Goal: Communication & Community: Answer question/provide support

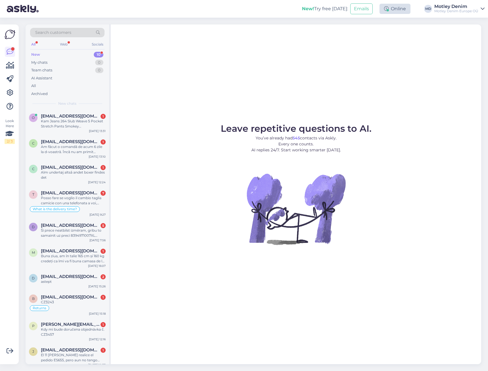
click at [391, 11] on div "Online" at bounding box center [395, 9] width 31 height 10
click at [399, 38] on button "24 hours" at bounding box center [395, 39] width 22 height 6
drag, startPoint x: 58, startPoint y: 123, endPoint x: 77, endPoint y: 124, distance: 19.7
click at [58, 123] on div "Kam Jeans 264 Slub Weave 5 Pocket Stretch Pants Smokey Blue.Tuotekuvassa housuj…" at bounding box center [73, 124] width 65 height 10
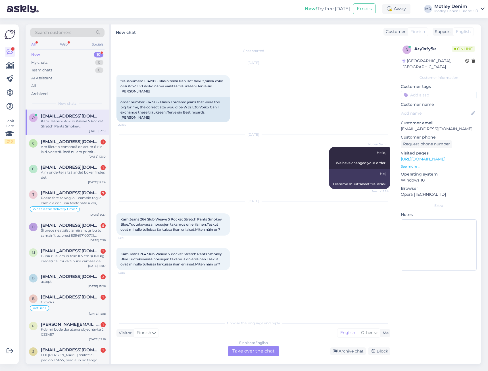
click at [250, 352] on div "Finnish to English Take over the chat" at bounding box center [253, 351] width 51 height 10
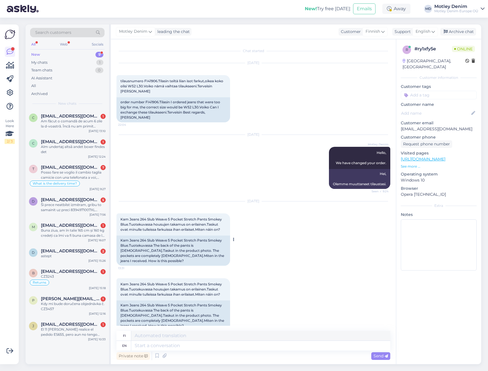
click at [123, 217] on span "Kam Jeans 264 Slub Weave 5 Pocket Stretch Pants Smokey Blue.Tuotekuvassa housuj…" at bounding box center [172, 224] width 102 height 14
drag, startPoint x: 123, startPoint y: 217, endPoint x: 220, endPoint y: 231, distance: 98.2
click at [220, 231] on div "Kam Jeans 264 Slub Weave 5 Pocket Stretch Pants Smokey Blue.Tuotekuvassa housuj…" at bounding box center [174, 224] width 114 height 22
copy span "Kam Jeans 264 Slub Weave 5 Pocket Stretch Pants Smokey Blue.Tuotekuvassa housuj…"
click at [404, 126] on p "[EMAIL_ADDRESS][DOMAIN_NAME]" at bounding box center [439, 129] width 76 height 6
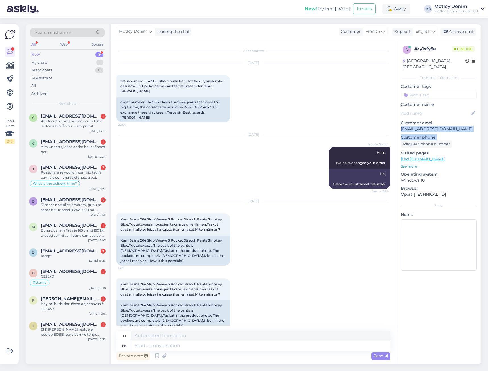
drag, startPoint x: 404, startPoint y: 121, endPoint x: 435, endPoint y: 128, distance: 31.6
click at [435, 128] on div "r # ry1xfy5e Online [GEOGRAPHIC_DATA], [GEOGRAPHIC_DATA] Customer information C…" at bounding box center [438, 159] width 85 height 240
click at [440, 126] on p "[EMAIL_ADDRESS][DOMAIN_NAME]" at bounding box center [439, 129] width 76 height 6
click at [403, 126] on p "[EMAIL_ADDRESS][DOMAIN_NAME]" at bounding box center [439, 129] width 76 height 6
drag, startPoint x: 403, startPoint y: 124, endPoint x: 433, endPoint y: 123, distance: 30.1
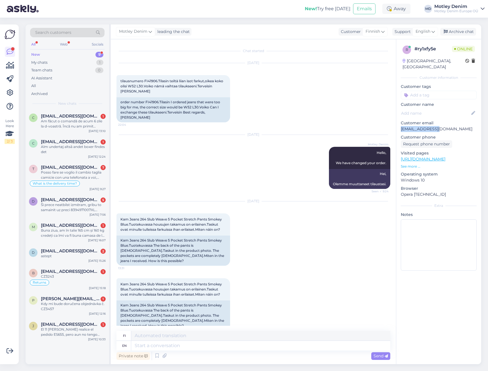
click at [433, 126] on p "[EMAIL_ADDRESS][DOMAIN_NAME]" at bounding box center [439, 129] width 76 height 6
copy p "[EMAIL_ADDRESS][DOMAIN_NAME]"
click at [261, 348] on textarea at bounding box center [260, 345] width 259 height 10
type textarea "Hello"
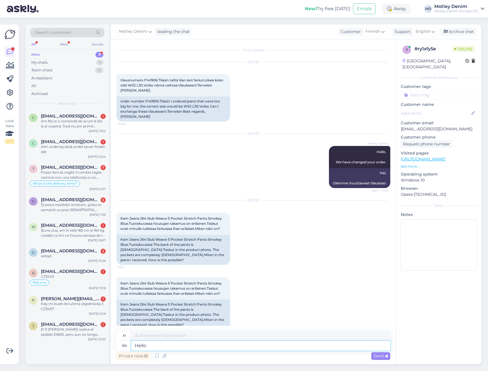
type textarea "Hei"
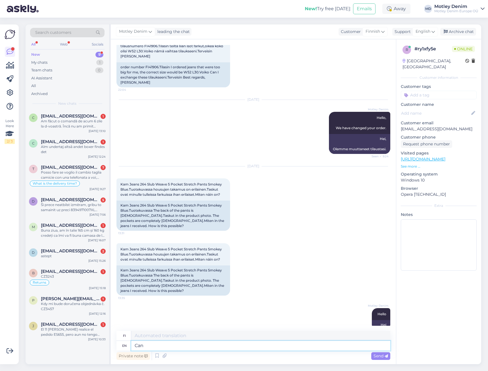
type textarea "Can"
type textarea "Voi"
type textarea "Can you"
type textarea "Voitko"
type textarea "Can you please s"
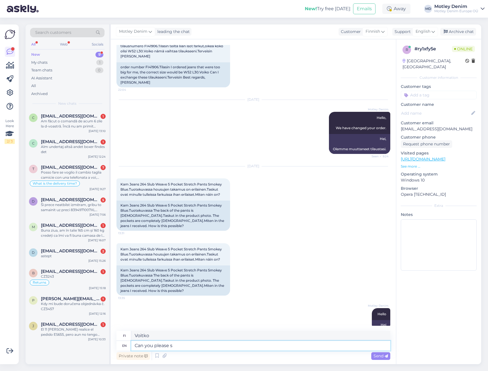
type textarea "Voisitko ystävällisesti"
type textarea "Can you please send"
type textarea "Voitko lähettää"
type textarea "Can you please send us p"
type textarea "Voitteko lähettää meille"
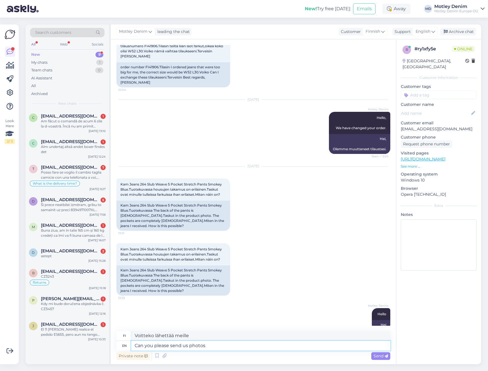
type textarea "Can you please send us photos o"
type textarea "Voitteko lähettää meille kuvia"
type textarea "Can you please send us photos of the pants t"
type textarea "Voitko lähettää meille kuvia housuista"
type textarea "Can you please send us photos of the pants that y"
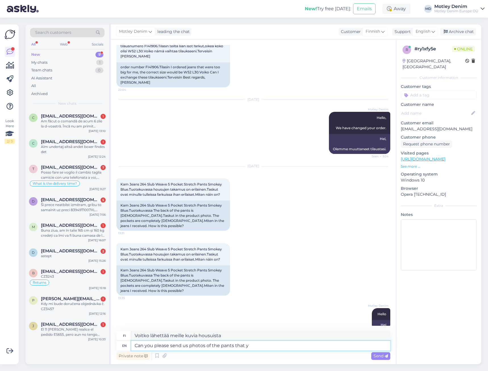
type textarea "Voitko lähettää meille kuvia noista housuista"
type textarea "Can you please send us photos of the pants that you"
type textarea "Voitko lähettää meille kuvia noista housuista?"
type textarea "Can you please send us photos of the pants that you received?"
type textarea "Voitko lähettää meille kuvia saamistasi housuista?"
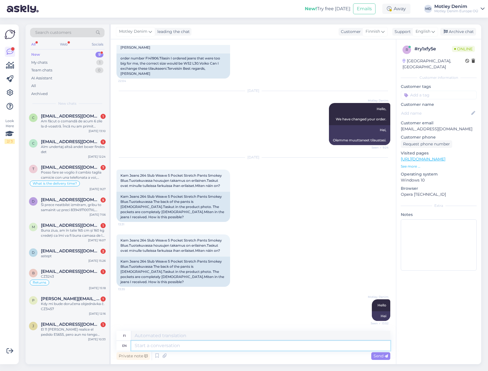
scroll to position [74, 0]
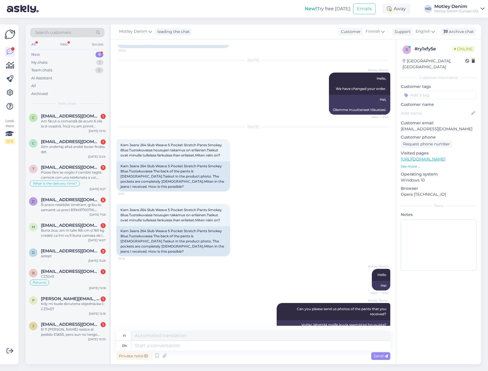
click at [260, 174] on div "[DATE] Kam Jeans 264 Slub Weave 5 Pocket Stretch Pants Smokey Blue.Tuotekuvassa…" at bounding box center [254, 159] width 274 height 77
click at [253, 168] on div "[DATE] Kam Jeans 264 Slub Weave 5 Pocket Stretch Pants Smokey Blue.Tuotekuvassa…" at bounding box center [254, 159] width 274 height 77
click at [460, 32] on div "Archive chat" at bounding box center [459, 32] width 36 height 8
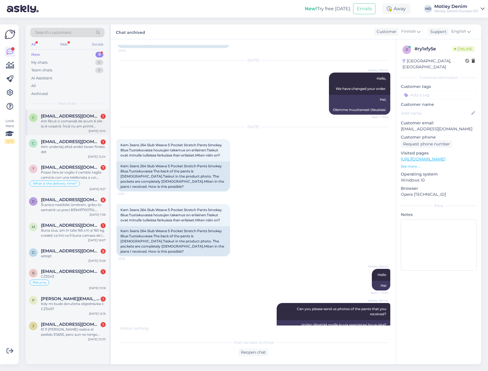
click at [43, 125] on div "Am făcut o comandă de acum 6 zile la d-voastră. Încă nu am primit coletul. Dacă…" at bounding box center [73, 124] width 65 height 10
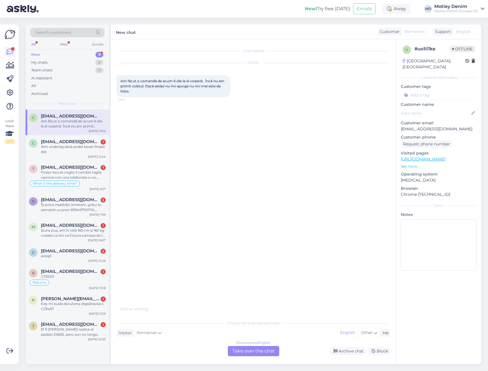
click at [246, 348] on div "Romanian to English Take over the chat" at bounding box center [253, 351] width 51 height 10
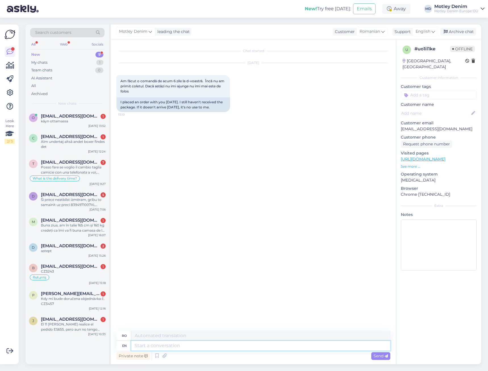
click at [239, 343] on textarea at bounding box center [260, 345] width 259 height 10
type textarea "Hello"
type textarea "Buna ziua"
click at [406, 126] on p "[EMAIL_ADDRESS][DOMAIN_NAME]" at bounding box center [439, 129] width 76 height 6
drag, startPoint x: 406, startPoint y: 124, endPoint x: 452, endPoint y: 123, distance: 46.3
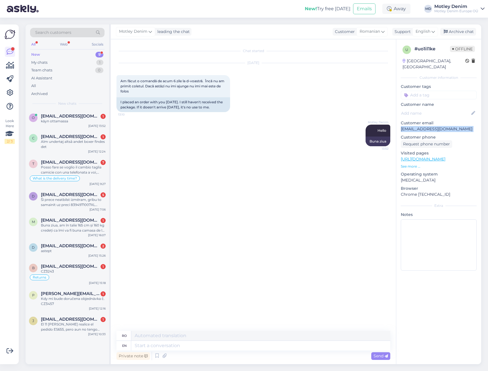
click at [452, 126] on p "[EMAIL_ADDRESS][DOMAIN_NAME]" at bounding box center [439, 129] width 76 height 6
copy p "[EMAIL_ADDRESS][DOMAIN_NAME]"
click at [184, 346] on textarea at bounding box center [260, 345] width 259 height 10
type textarea "In h"
type textarea "În"
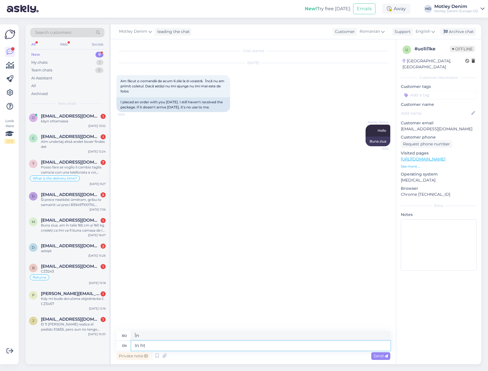
type textarea "In ht"
type textarea "În timpul nopții"
type textarea "In t"
type textarea "În"
type textarea "In the order y"
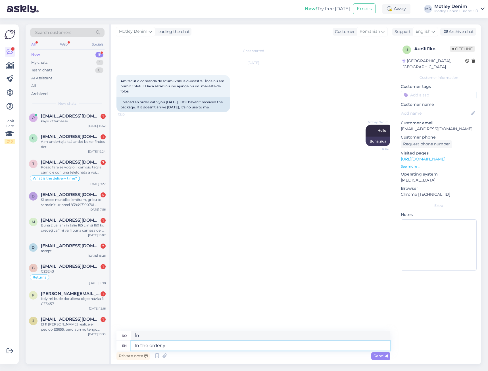
type textarea "În ordine"
type textarea "In the order you"
type textarea "În ordinea în care"
type textarea "In the order you made"
type textarea "În ordinea pe care ai făcut-o"
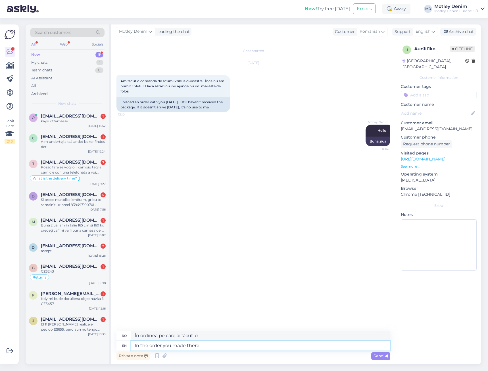
type textarea "In the order you made there a"
type textarea "În ordinea pe care ai făcut-o acolo"
type textarea "In the order you made there are"
type textarea "În ordinea pe care ai făcut-o, există"
type textarea "In the order you made there are items tha"
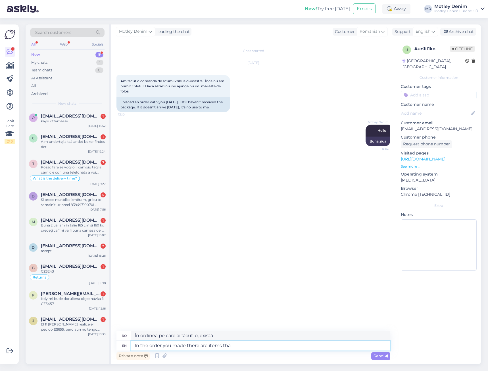
type textarea "În ordinea pe care ai făcut-o, există articole"
type textarea "In the order you made there are items that"
type textarea "În ordinea pe care ai făcut-o, există articole care"
type textarea "In the order you made there are items that come fro"
type textarea "În ordinea pe care ai făcut-o, există articole care vin"
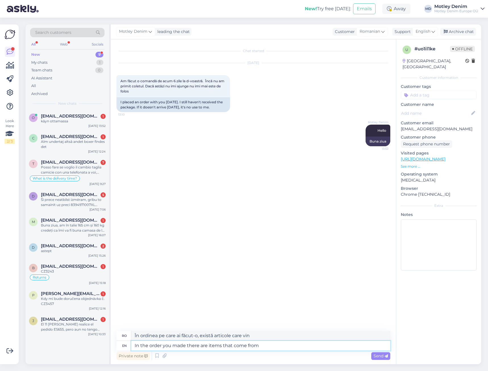
type textarea "In the order you made there are items that come from o"
type textarea "În ordinea pe care ai făcut-o, există articole care provin din"
type textarea "In the order you made there are items that come from our su"
type textarea "În comanda pe care ați făcut-o există articole care provin de la noi"
type textarea "In the order you made there are items that come from our suppliers"
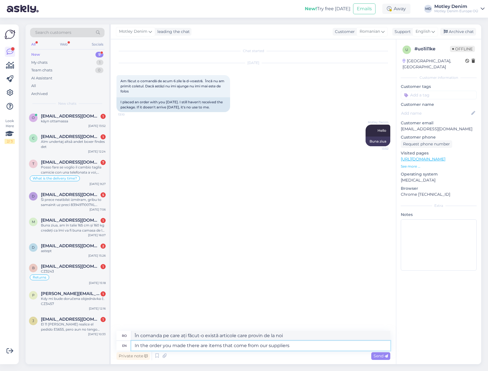
type textarea "În comanda pe care ați făcut-o există articole care provin de la furnizorii noș…"
type textarea "In the order you made there are items that come from our suppliers stock."
type textarea "În comanda pe care ați făcut-o există articole care provin din stocul furnizori…"
type textarea "In the order you made there are items that come from our suppliers stock -"
type textarea "În comanda pe care ați făcut-o există articole care provin din stocul furnizori…"
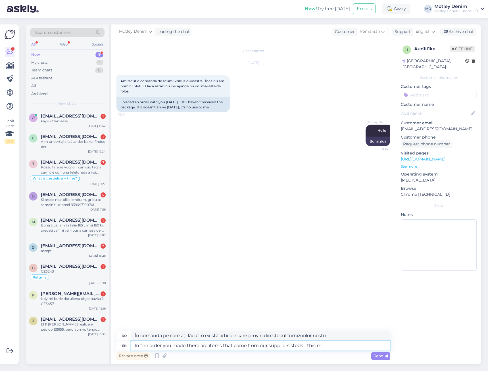
type textarea "In the order you made there are items that come from our suppliers stock - this…"
type textarea "În comanda pe care ați făcut-o există articole care provin din stocul furnizori…"
type textarea "In the order you made there are items that come from our suppliers stock - this…"
type textarea "În comanda pe care ați făcut-o există articole care provin din stocul furnizori…"
type textarea "In the order you made there are items that come from our suppliers stock - this…"
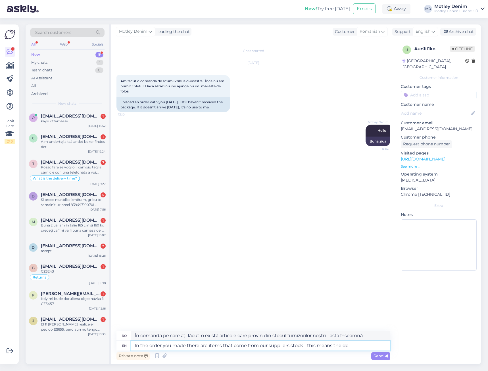
type textarea "În comanda pe care ați făcut-o există articole care provin din stocul furnizori…"
type textarea "In the order you made there are items that come from our suppliers stock - this…"
type textarea "În comanda pe care ați plasat-o există articole care provin din stocul furnizor…"
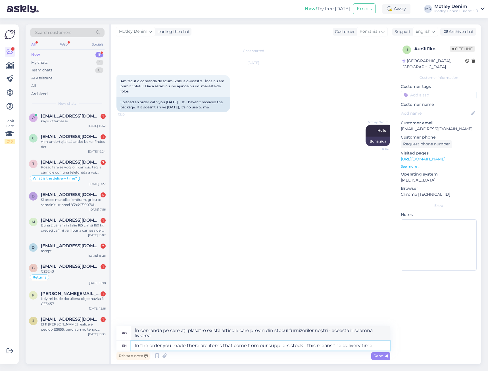
type textarea "In the order you made there are items that come from our suppliers stock - this…"
type textarea "În comanda pe care ați plasat-o există articole care provin din stocul furnizor…"
type textarea "In the order you made there are items that come from our suppliers stock - this…"
type textarea "În comanda pe care ați plasat-o există articole care provin din stocul furnizor…"
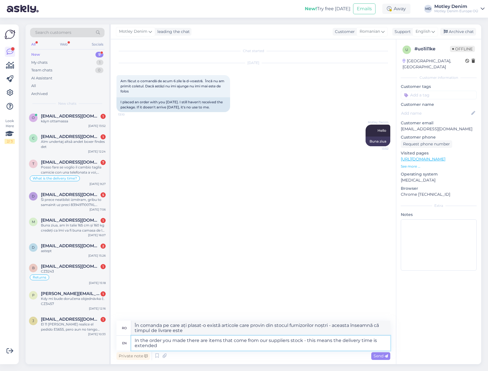
type textarea "In the order you made there are items that come from our suppliers stock - this…"
type textarea "În comanda pe care ați plasat-o există articole care provin din stocul furnizor…"
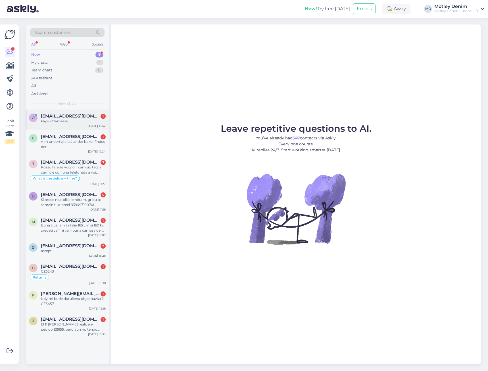
click at [83, 116] on span "[EMAIL_ADDRESS][DOMAIN_NAME]" at bounding box center [70, 115] width 59 height 5
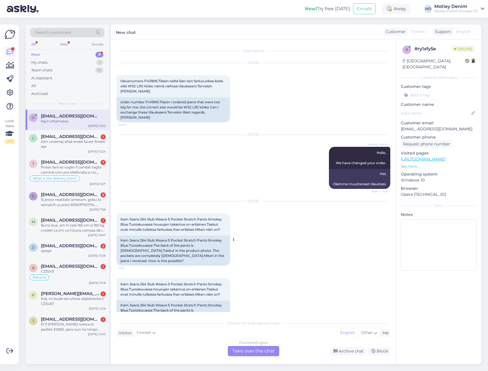
scroll to position [112, 0]
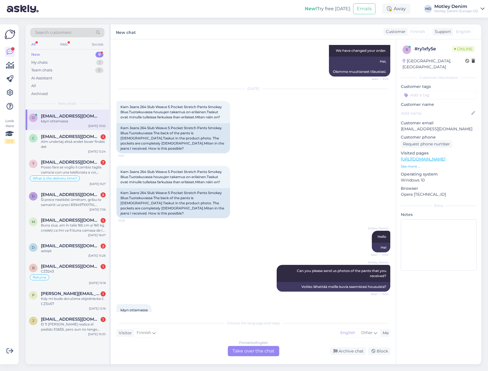
click at [244, 346] on div "Finnish to English Take over the chat" at bounding box center [253, 351] width 51 height 10
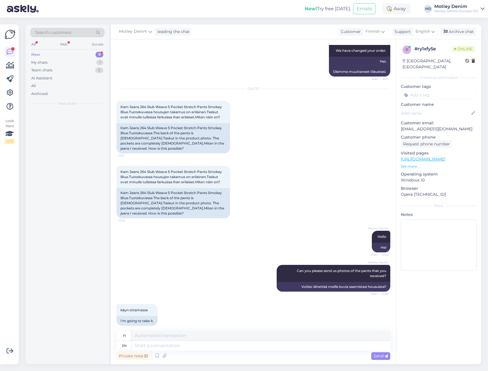
scroll to position [108, 0]
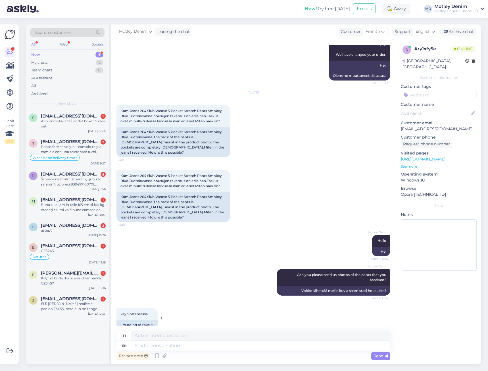
click at [123, 312] on span "käyn ottamassa" at bounding box center [134, 314] width 27 height 4
drag, startPoint x: 123, startPoint y: 305, endPoint x: 132, endPoint y: 307, distance: 9.0
click at [132, 308] on div "käyn ottamassa 13:52" at bounding box center [137, 314] width 41 height 12
copy div "käyn ottamassa 13:52"
click at [78, 64] on div "My chats 2" at bounding box center [67, 63] width 74 height 8
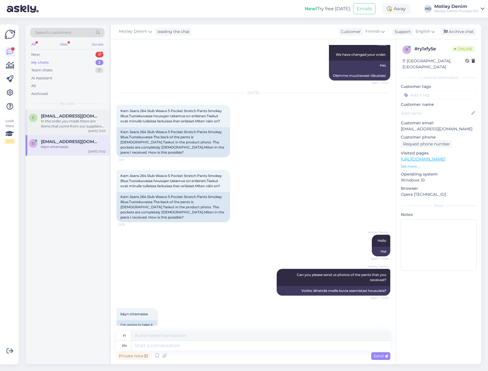
click at [63, 117] on span "[EMAIL_ADDRESS][DOMAIN_NAME]" at bounding box center [70, 115] width 59 height 5
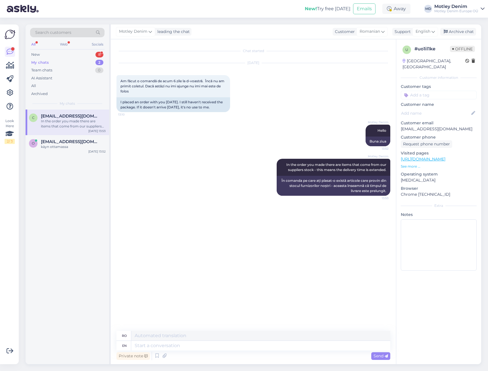
click at [268, 84] on div "Aug 22 2025 Am făcut o comandă de acum 6 zile la d-voastră. Încă nu am primit c…" at bounding box center [254, 87] width 274 height 61
click at [270, 346] on textarea at bounding box center [260, 345] width 259 height 10
type textarea "Please"
type textarea "Vă rog"
type textarea "Please let u"
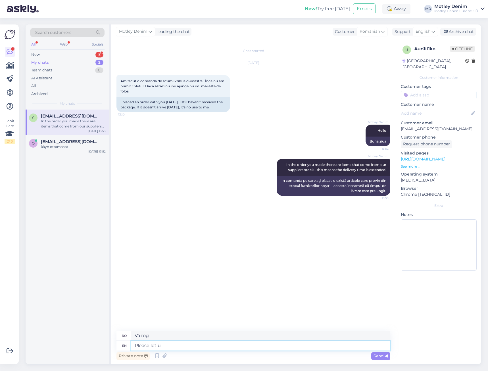
type textarea "Vă rugăm să permiteți"
type textarea "Please let us"
type textarea "Vă rugăm să ne permiteți"
type textarea "Please let us know"
type textarea "Vă rugăm să ne anunțați"
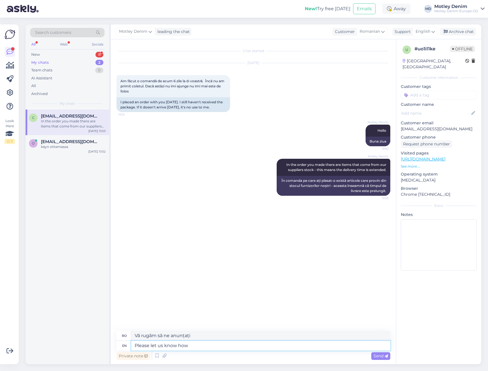
type textarea "Please let us know how y"
type textarea "Vă rugăm să ne spuneți cum"
type textarea "Please let us know how you"
type textarea "Vă rugăm să ne spuneți cum sunteți"
type textarea "Please let us know how you would l"
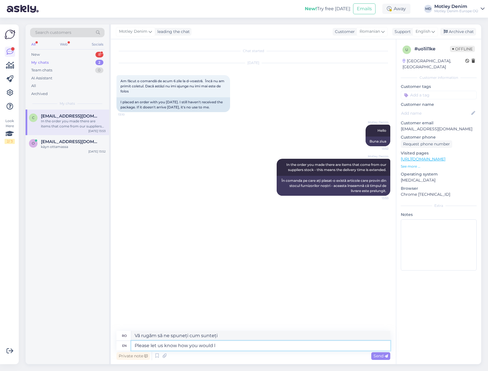
type textarea "Vă rugăm să ne spuneți cum ați face-o"
type textarea "Please let us know how you would like to"
type textarea "Vă rugăm să ne spuneți cum doriți"
type textarea "Please let us know how you would like to con"
type textarea "Vă rugăm să ne spuneți cum doriți să"
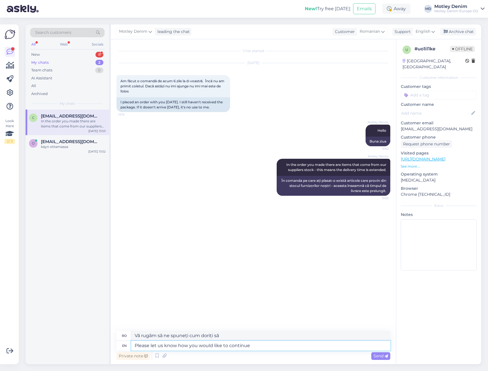
type textarea "Please let us know how you would like to continue."
type textarea "Vă rugăm să ne spuneți cum doriți să continuați."
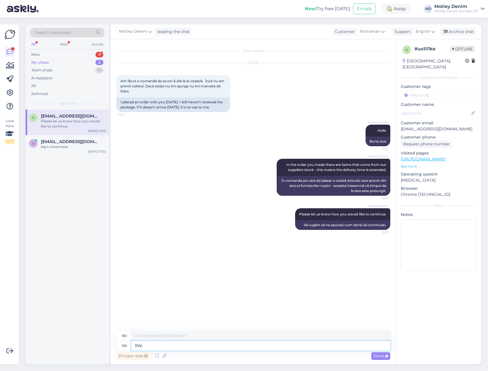
type textarea "We"
type textarea "Noi"
type textarea "We are c"
type textarea "Suntem"
type textarea "We are receiving a"
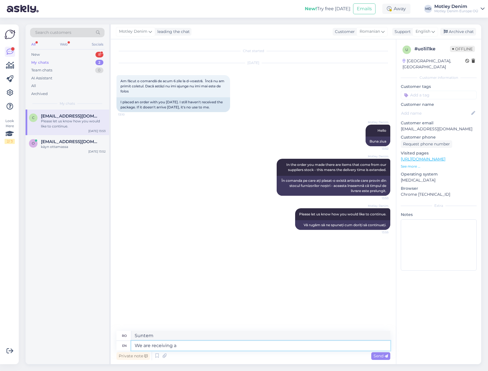
type textarea "Primim"
type textarea "We are receiving a de"
type textarea "Primim o"
type textarea "We are receiving a delivery f"
type textarea "Primim o livrare"
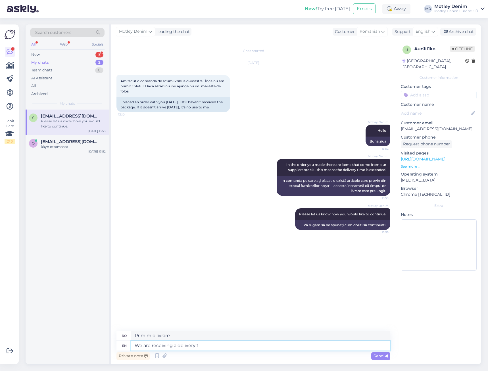
type textarea "We are receiving a delivery"
type textarea "Primim o livrare"
type textarea "We are receiving a delivery today"
type textarea "Primim o livrare astăzi"
type textarea "We are receiving a delivery today or m"
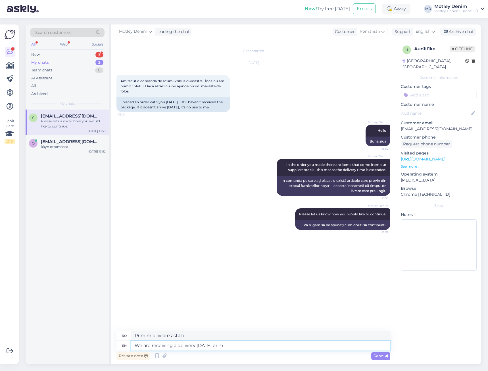
type textarea "Primim o livrare astăzi sau"
type textarea "We are receiving a delivery today or monday."
type textarea "Primim o livrare azi sau luni."
type textarea "We are receiving a delivery today or on"
type textarea "Primim o livrare astăzi sau pe"
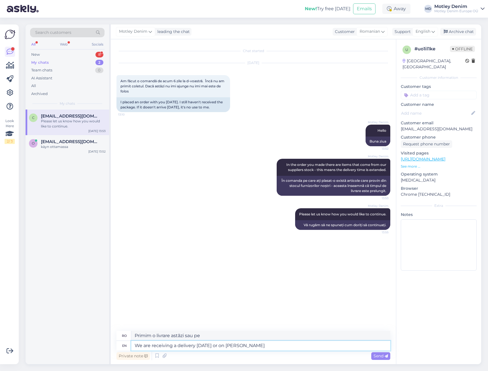
type textarea "We are receiving a delivery today or on Monday"
type textarea "Primim o livrare astăzi sau luni"
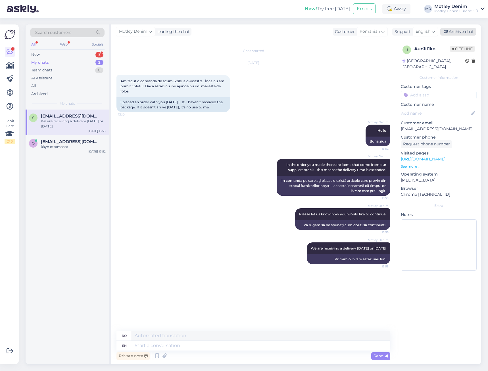
click at [466, 33] on div "Archive chat" at bounding box center [459, 32] width 36 height 8
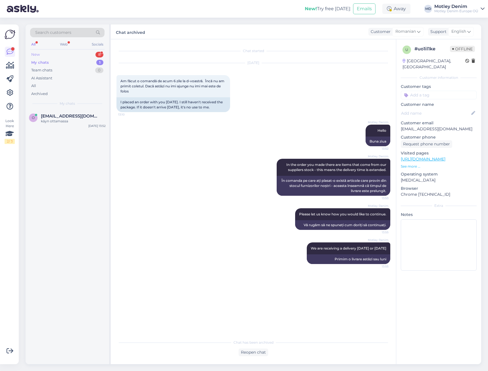
click at [89, 53] on div "New 8" at bounding box center [67, 55] width 74 height 8
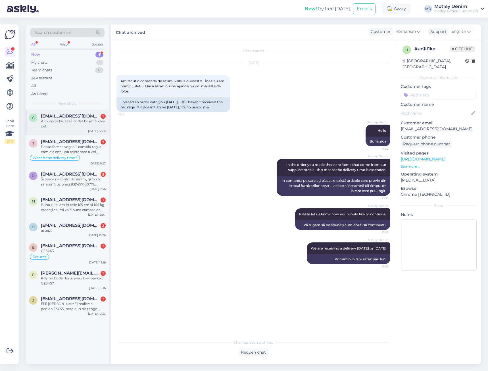
drag, startPoint x: 71, startPoint y: 113, endPoint x: 74, endPoint y: 116, distance: 4.2
click at [72, 115] on div "c cm.vilslev@live.dk 1 Alm undertøj altså andet boxer findes det Aug 22 12:24" at bounding box center [68, 122] width 84 height 26
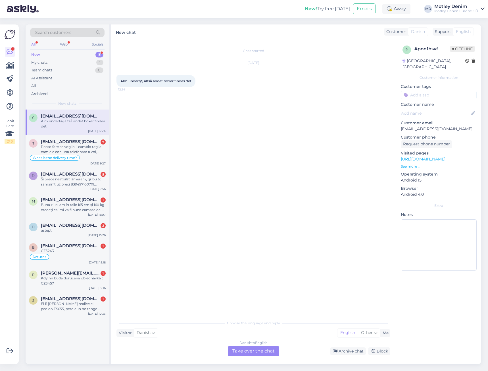
click at [246, 353] on div "Danish to English Take over the chat" at bounding box center [253, 351] width 51 height 10
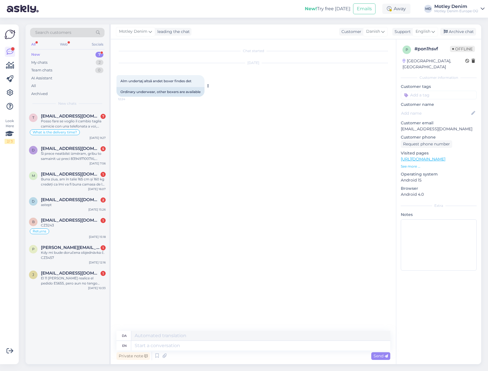
click at [125, 82] on span "Alm undertøj altså andet boxer findes det" at bounding box center [156, 81] width 71 height 4
drag, startPoint x: 125, startPoint y: 82, endPoint x: 187, endPoint y: 83, distance: 62.0
click at [186, 83] on span "Alm undertøj altså andet boxer findes det" at bounding box center [156, 81] width 71 height 4
copy div "Alm undertøj altså andet boxer findes det 12:24"
click at [70, 32] on div "Search customers" at bounding box center [67, 32] width 74 height 9
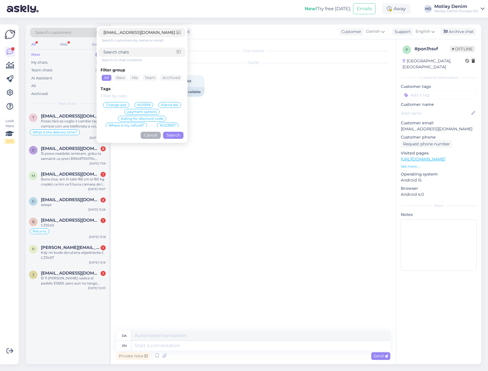
type input "balancristinel1973@gmail.com"
click at [179, 135] on button "Search" at bounding box center [173, 135] width 20 height 7
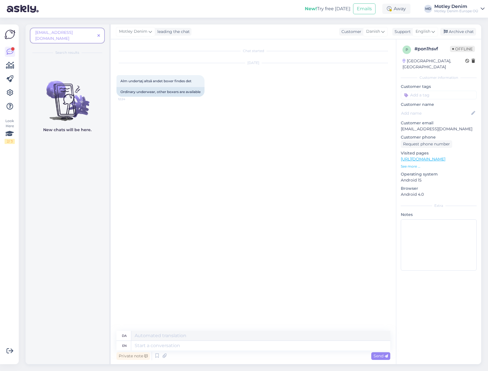
click at [100, 33] on span at bounding box center [98, 36] width 7 height 6
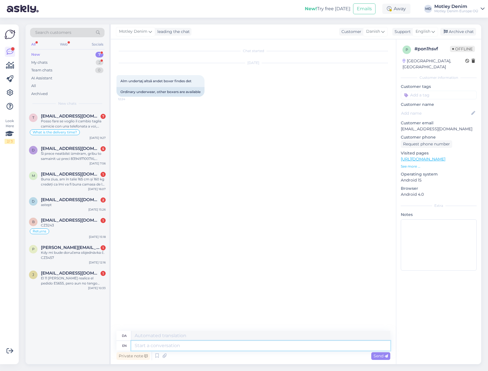
click at [332, 344] on textarea at bounding box center [260, 345] width 259 height 10
click at [289, 345] on textarea at bounding box center [260, 345] width 259 height 10
click at [402, 126] on p "[EMAIL_ADDRESS][DOMAIN_NAME]" at bounding box center [439, 129] width 76 height 6
drag, startPoint x: 402, startPoint y: 121, endPoint x: 414, endPoint y: 124, distance: 12.8
click at [414, 126] on p "[EMAIL_ADDRESS][DOMAIN_NAME]" at bounding box center [439, 129] width 76 height 6
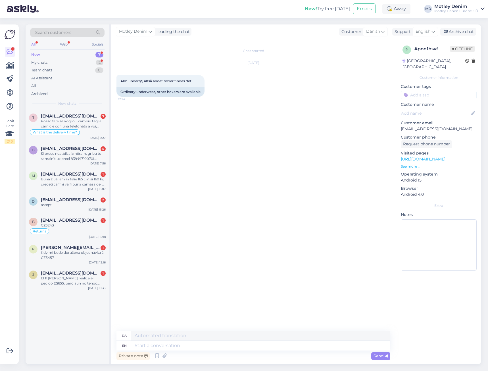
click at [404, 126] on p "[EMAIL_ADDRESS][DOMAIN_NAME]" at bounding box center [439, 129] width 76 height 6
drag, startPoint x: 404, startPoint y: 123, endPoint x: 433, endPoint y: 126, distance: 29.1
click at [433, 126] on p "[EMAIL_ADDRESS][DOMAIN_NAME]" at bounding box center [439, 129] width 76 height 6
copy p "[EMAIL_ADDRESS][DOMAIN_NAME]"
click at [80, 33] on div "Search customers" at bounding box center [67, 32] width 74 height 9
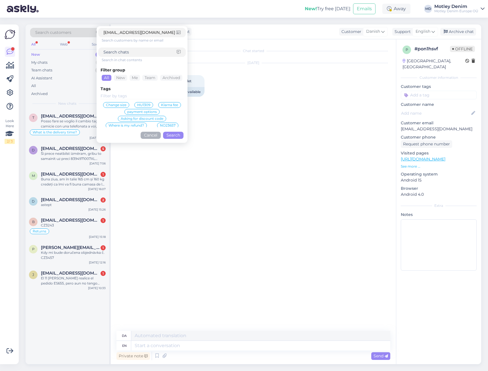
type input "[EMAIL_ADDRESS][DOMAIN_NAME]"
click at [170, 133] on button "Search" at bounding box center [173, 135] width 20 height 7
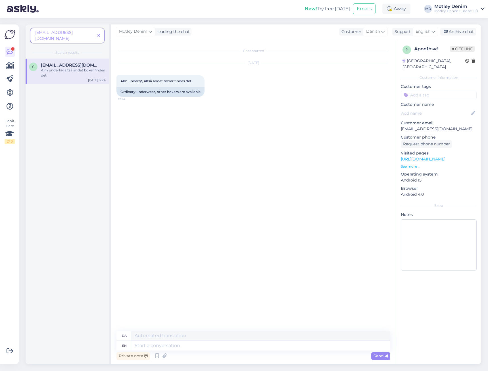
click at [76, 63] on div "cm.vilslev@live.dk Alm undertøj altså andet boxer findes det" at bounding box center [73, 70] width 65 height 15
click at [152, 91] on div "Ordinary underwear, other boxers are available" at bounding box center [161, 92] width 88 height 10
click at [99, 33] on span at bounding box center [98, 36] width 7 height 6
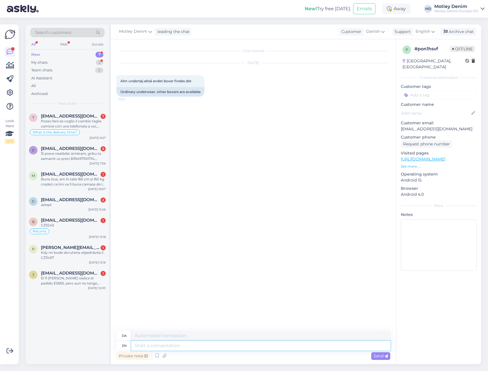
click at [216, 345] on textarea at bounding box center [260, 345] width 259 height 10
type textarea "Hello"
type textarea "Hej"
click at [123, 80] on span "Alm undertøj altså andet boxer findes det" at bounding box center [156, 81] width 71 height 4
drag, startPoint x: 123, startPoint y: 80, endPoint x: 290, endPoint y: 138, distance: 176.5
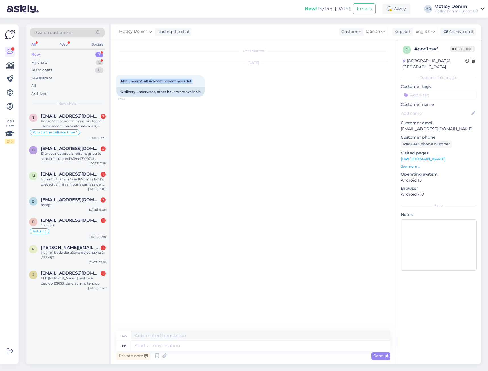
click at [189, 83] on div "Alm undertøj altså andet boxer findes det 12:24" at bounding box center [161, 81] width 88 height 12
copy div "Alm undertøj altså andet boxer findes det 12:24"
click at [208, 349] on textarea at bounding box center [260, 345] width 259 height 10
type textarea "Hello"
type textarea "Hej"
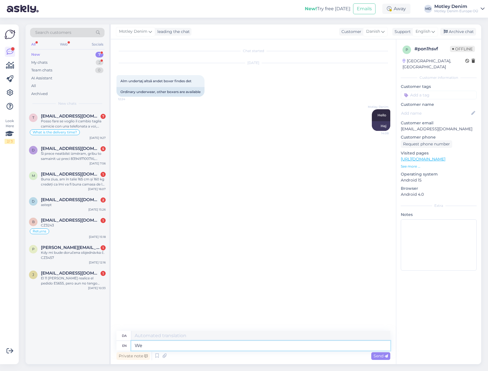
type textarea "We"
type textarea "Vi"
type textarea "We do"
type textarea "Vi gør"
type textarea "We do."
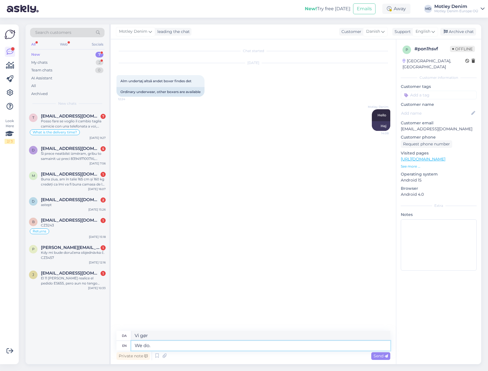
type textarea "Det gør vi."
type textarea "We do. Here i"
type textarea "Det gør vi. Her"
type textarea "We do. Here is o"
type textarea "Det gør vi. Her er"
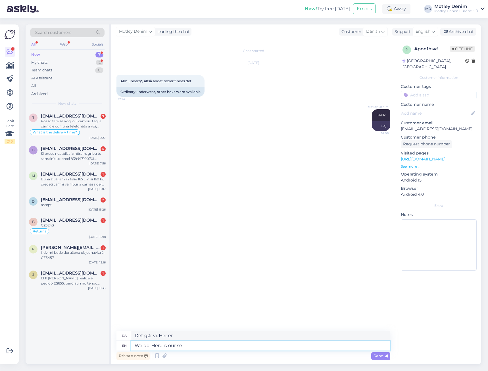
type textarea "We do. Here is our sel"
type textarea "Det gør vi. Her er vores"
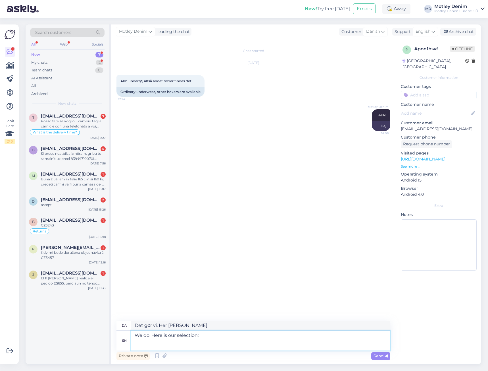
paste textarea "https://www.motleydenim.dk/undertoj-i-store-storrelser/herretrusser/"
type textarea "We do. Here is our selection: https://www.motleydenim.dk/undertoj-i-store-storr…"
type textarea "Det gør vi. Her er vores udvalg: https://www.motleydenim.dk/undertoj-i-store-st…"
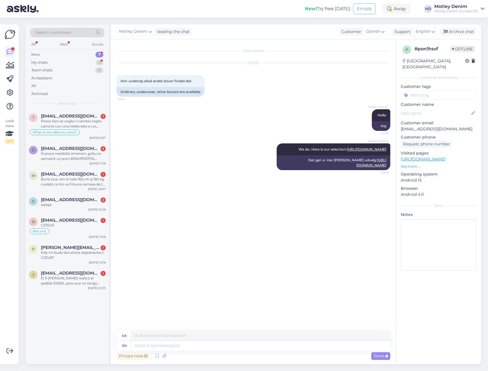
click at [432, 91] on input at bounding box center [439, 95] width 76 height 9
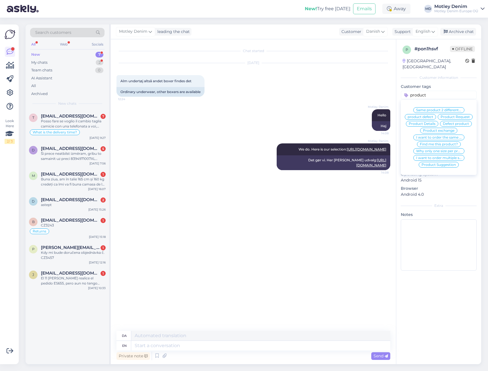
type input "product"
click at [446, 119] on span "Product Request" at bounding box center [455, 116] width 29 height 3
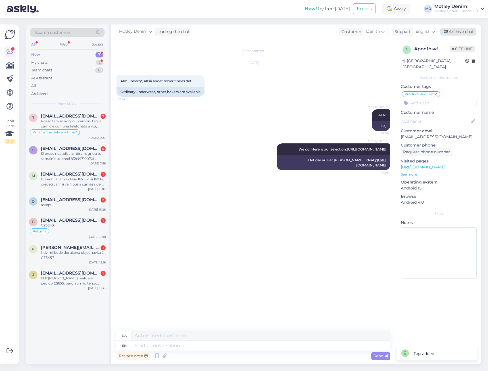
click at [456, 30] on div "Archive chat" at bounding box center [459, 32] width 36 height 8
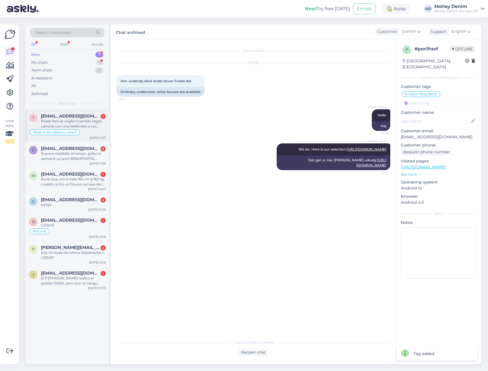
click at [67, 119] on div "Posso fare se voglio il cambio taglia camicie con una telefonata a voi, fanno t…" at bounding box center [73, 124] width 65 height 10
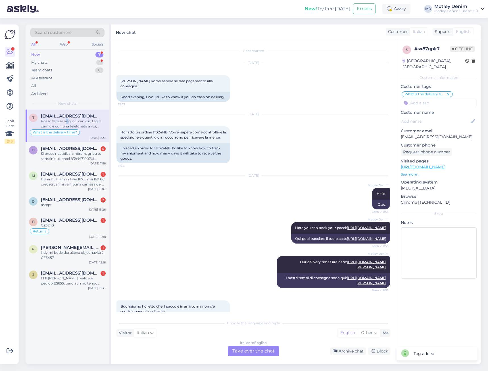
scroll to position [221, 0]
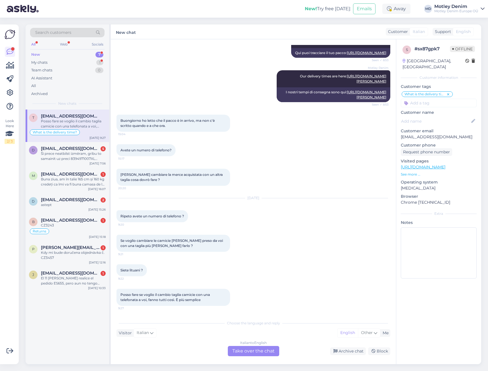
click at [268, 351] on div "Italian to English Take over the chat" at bounding box center [253, 351] width 51 height 10
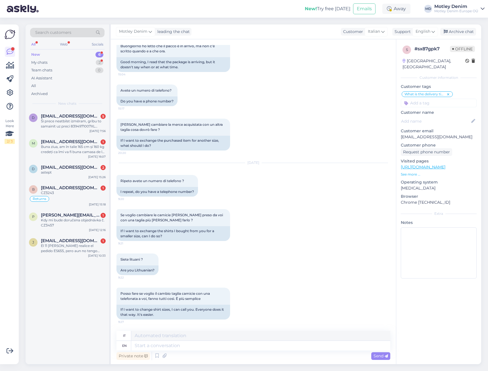
scroll to position [296, 0]
click at [208, 343] on textarea at bounding box center [260, 345] width 259 height 10
type textarea "Hello"
type textarea "Ciao"
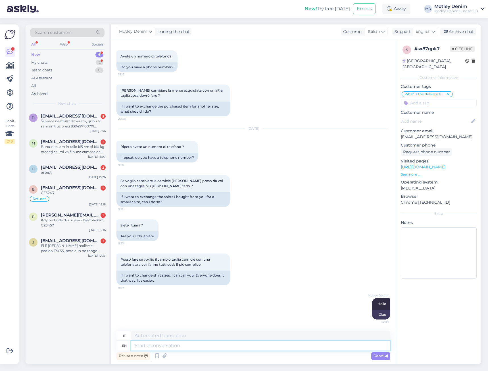
scroll to position [330, 0]
type textarea "We"
type textarea "Noi"
type textarea "We don't h"
type textarea "Noi non lo facciamo"
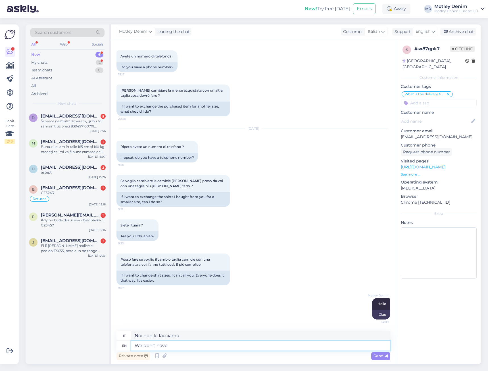
type textarea "We don't have"
type textarea "Non abbiamo"
type textarea "We don't have a"
type textarea "Non abbiamo un"
type textarea "We don't have a phone nu"
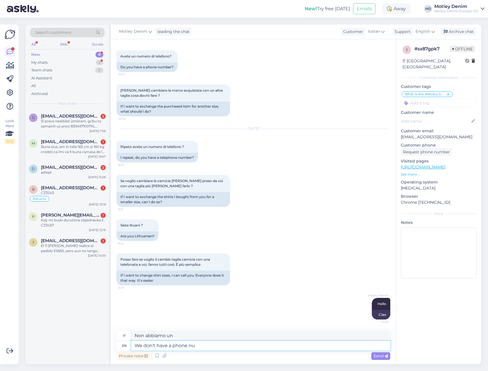
type textarea "Non abbiamo un telefono"
type textarea "We don't have a phone number."
type textarea "Non abbiamo un numero di telefono."
type textarea "We don't offer a"
type textarea "Non offriamo un"
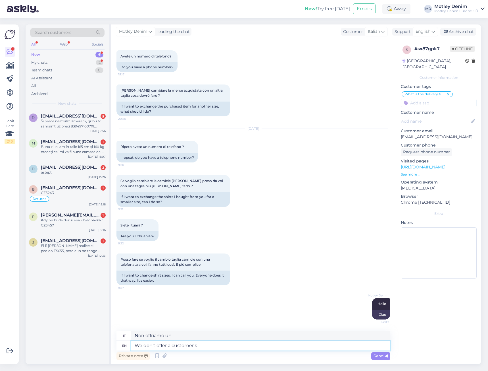
type textarea "We don't offer a customer su"
type textarea "Non offriamo un cliente"
type textarea "We don't offer a customer support o"
type textarea "Non offriamo assistenza clienti"
type textarea "We don't offer a customer support over"
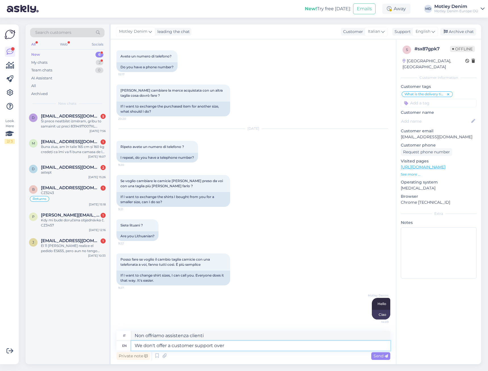
type textarea "Non offriamo un supporto clienti superiore"
type textarea "We don't offer a customer support over phone"
type textarea "Non offriamo assistenza clienti telefonica"
type textarea "We don't offer a customer support over phone."
type textarea "Non offriamo assistenza clienti telefonica."
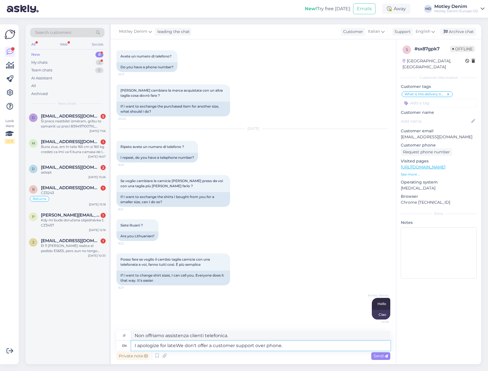
type textarea "I apologize for late We don't offer a customer support over phone."
type textarea "Mi scuso per il ritardoNon offriamo assistenza clienti telefonica."
type textarea "I apologize for late reply we have many customers whWe don't offer a customer s…"
type textarea "Mi scuso per il ritardo nella risposta, abbiamo molti clienti. Non offriamo ass…"
type textarea "I apologize for late reply we have many customers who We don't offer a customer…"
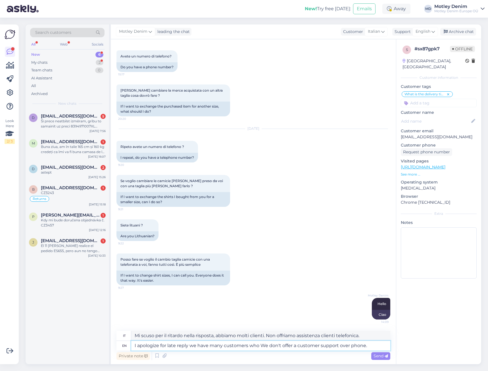
type textarea "Mi scuso per il ritardo nella risposta. Abbiamo molti clienti a cui non offriam…"
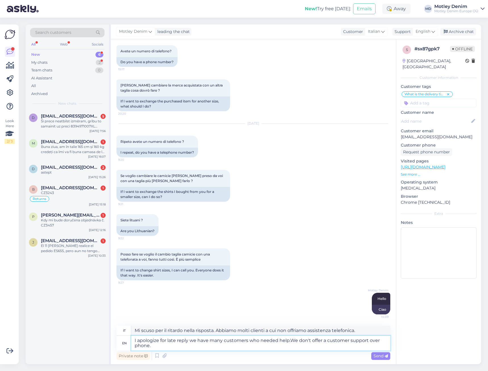
type textarea "I apologize for late reply we have many customers who needed help. We don't off…"
type textarea "Mi scuso per il ritardo nella risposta. Abbiamo molti clienti che hanno bisogno…"
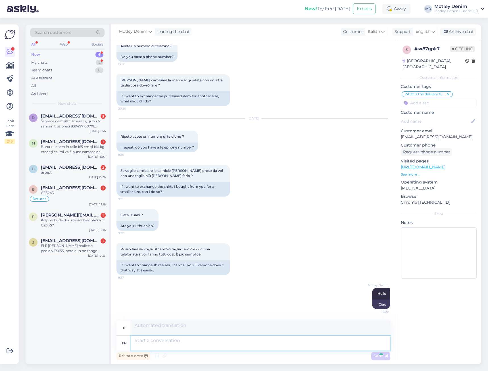
scroll to position [379, 0]
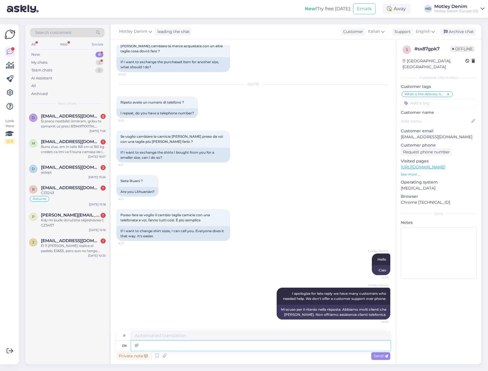
type textarea "IF"
type textarea "SE"
type textarea "If"
type textarea "Se"
type textarea "If you wa"
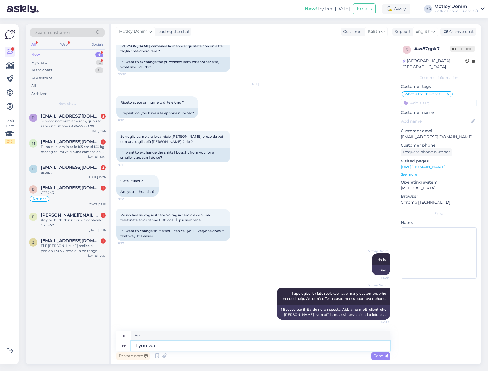
type textarea "Se tu"
type textarea "If you want t"
type textarea "Se vuoi"
type textarea "If you want to c"
type textarea "Se lo desidera"
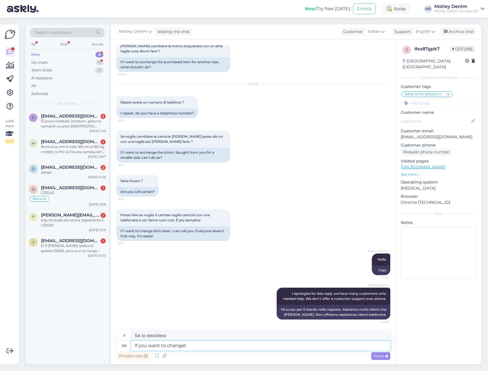
type textarea "If you want to changet"
type textarea "Se vuoi cambiare"
type textarea "If you want to changet the si"
type textarea "Se vuoi cambiare il"
type textarea "If you want to changet the size i"
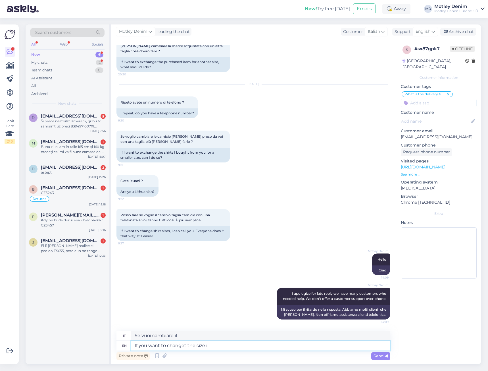
type textarea "Se vuoi cambiare la dimensione"
type textarea "If you want to changet the size is"
type textarea "Se vuoi cambiare la dimensione è"
type textarea "If you want to changet the size it is"
type textarea "Se vuoi cambiare la dimensione"
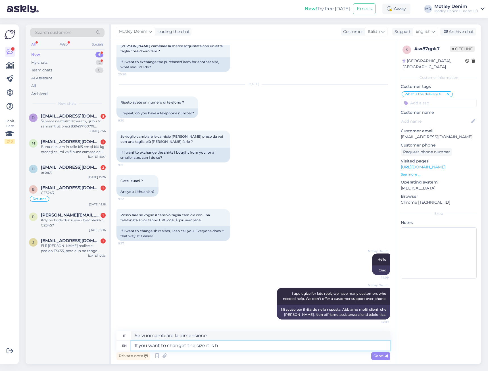
type textarea "If you want to changet the size it is ha"
type textarea "Se vuoi cambiare la dimensione è"
type textarea "If you want to changet the size it is handled t"
type textarea "Se vuoi cambiare la dimensione è gestita"
type textarea "If you want to changet the size it is handled through a"
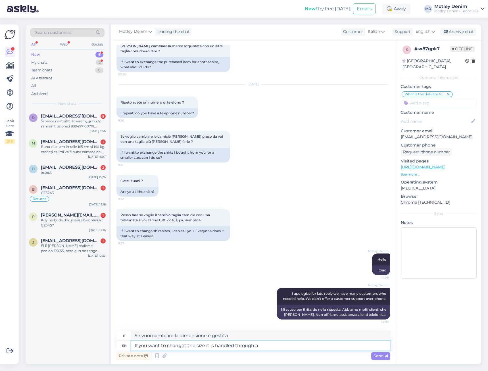
type textarea "Se vuoi cambiare la dimensione, questa viene gestita tramite"
type textarea "If you want to changet the size it is handled through a re"
type textarea "Se si desidera modificare la dimensione, questa viene gestita tramite un"
type textarea "If you want to changet the size it is handled through"
type textarea "Se vuoi cambiare la dimensione, questa viene gestita tramite"
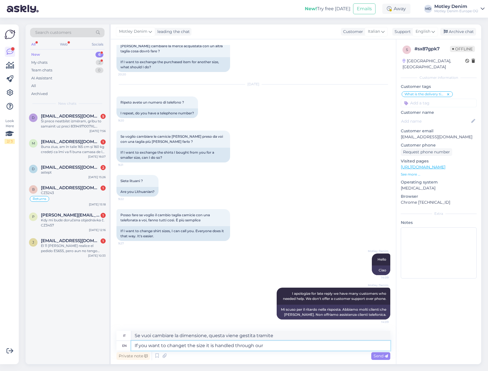
type textarea "If you want to changet the size it is handled through our r"
type textarea "Se vuoi cambiare la taglia, la modifica viene gestita tramite il nostro"
type textarea "If you want to changet the size it is handled through our return s"
type textarea "Se vuoi cambiare la taglia, la modifica viene gestita tramite il nostro servizi…"
type textarea "If you want to changet the size it is handled through our return system."
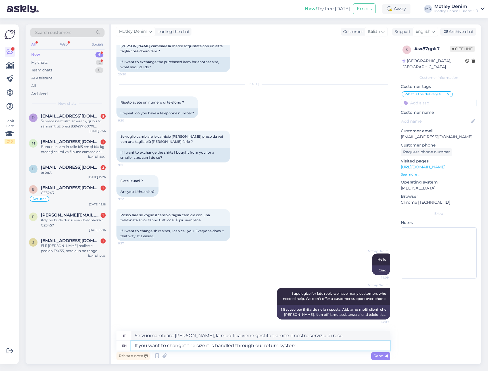
type textarea "Se desideri cambiare taglia, la procedura verrà gestita tramite il nostro siste…"
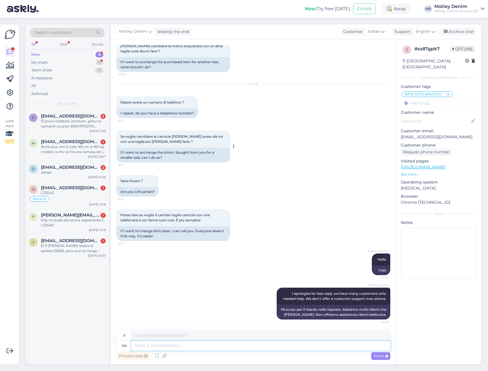
scroll to position [424, 0]
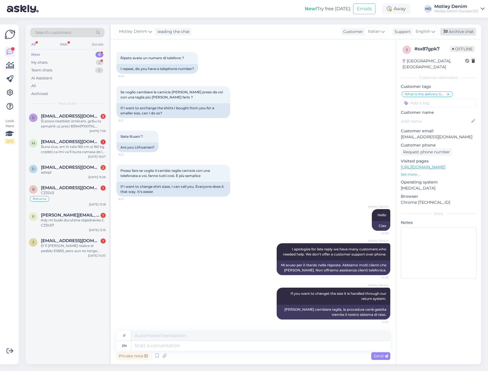
click at [470, 30] on div "Archive chat" at bounding box center [459, 32] width 36 height 8
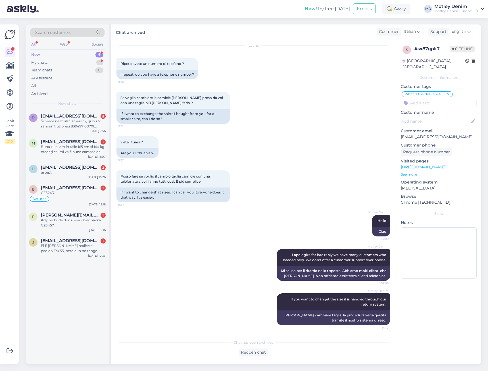
scroll to position [418, 0]
click at [70, 118] on span "[EMAIL_ADDRESS][DOMAIN_NAME]" at bounding box center [70, 115] width 59 height 5
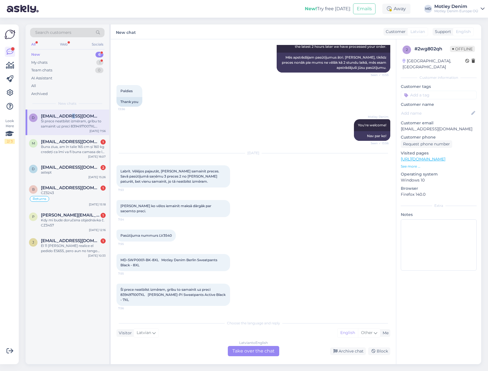
click at [258, 355] on div "Latvian to English Take over the chat" at bounding box center [253, 351] width 51 height 10
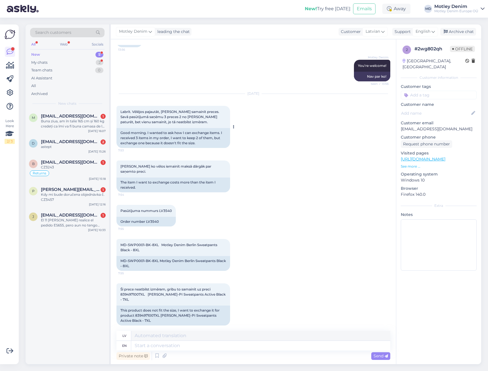
scroll to position [257, 0]
click at [184, 342] on textarea at bounding box center [260, 345] width 259 height 10
type textarea "Hello"
type textarea "Sveiki"
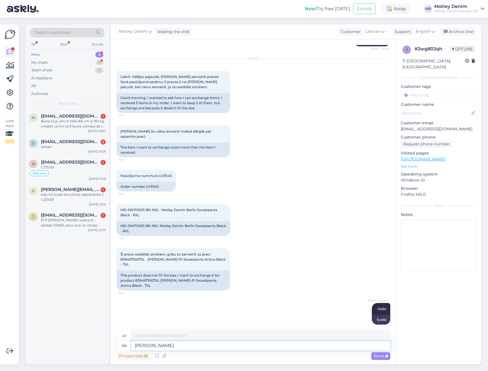
type textarea "Change"
type textarea "Mainīt"
type textarea "Changein"
type textarea "Izmaiņas"
type textarea "Changeing s"
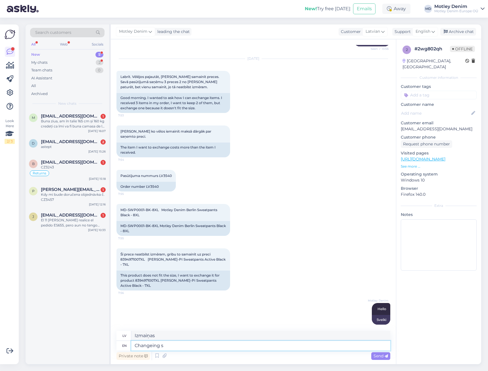
type textarea "Mainīšana"
type textarea "Changeing size"
type textarea "Izmēra maiņa"
type textarea "To c"
type textarea "Uz"
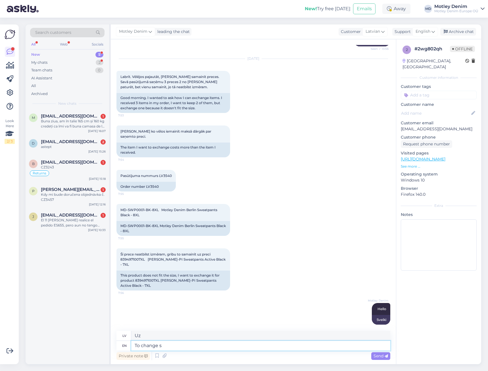
type textarea "To change si"
type textarea "Lai mainītu"
type textarea "To change size pl"
type textarea "Lai mainītu izmēru"
type textarea "To change size please"
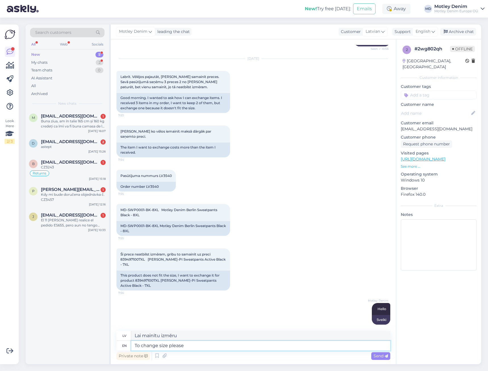
type textarea "Lai mainītu izmēru, lūdzu"
type textarea "To change size please use o"
type textarea "Lai mainītu izmēru, lūdzu, izmantojiet"
type textarea "To change size please use our re"
type textarea "Lai mainītu izmēru, lūdzu, izmantojiet mūsu"
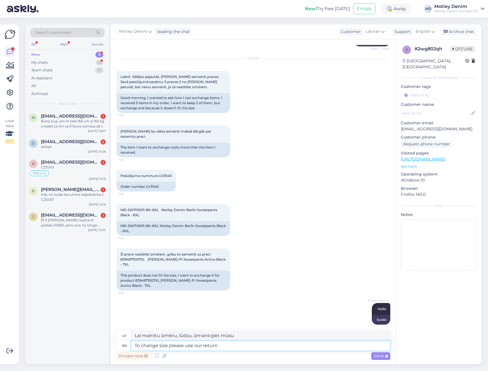
type textarea "To change size please use our return"
type textarea "Lai mainītu izmēru, lūdzu, izmantojiet mūsu atgriešanas"
type textarea "To change size please use our return from."
type textarea "Lai mainītu izmēru, lūdzu, izmantojiet mūsu atgriešanas veidlapu."
type textarea "To change size please use our return s"
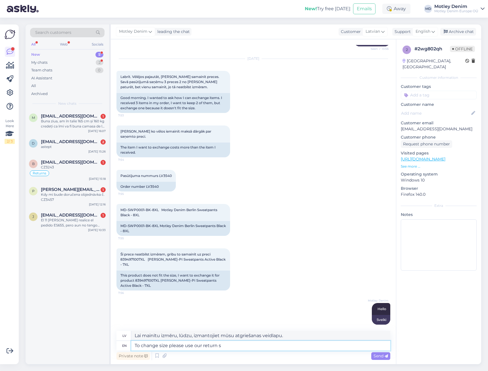
type textarea "Lai mainītu izmēru, lūdzu, izmantojiet mūsu atgriešanas"
type textarea "To change size please use our return system."
type textarea "Lai mainītu izmēru, lūdzu, izmantojiet mūsu atgriešanas sistēmu."
type textarea "To change size please use our return system. We don't of"
type textarea "Lai mainītu izmēru, lūdzu, izmantojiet mūsu atgriešanas sistēmu. Mēs to nedarām."
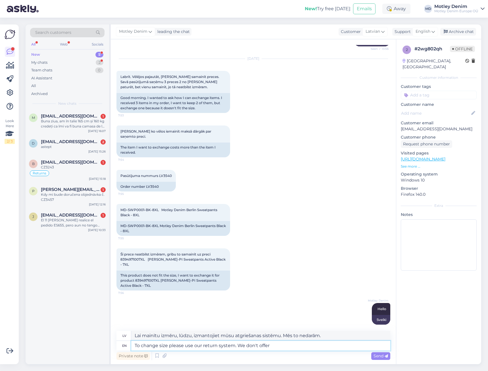
type textarea "To change size please use our return system. We don't offer"
type textarea "Lai mainītu izmēru, lūdzu, izmantojiet mūsu atgriešanas sistēmu. Mēs nepiedāvāj…"
type textarea "To change size please use our return system. We don't offer size c"
type textarea "Lai mainītu izmēru, lūdzu, izmantojiet mūsu atgriešanas sistēmu. Mēs nepiedāvāj…"
type textarea "To change size please use our return system. We don't offer size change i"
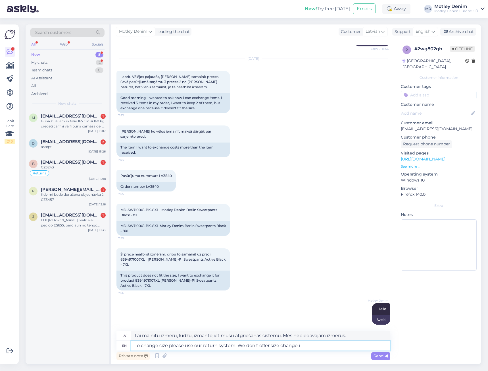
type textarea "Lai mainītu izmēru, lūdzu, izmantojiet mūsu atgriešanas sistēmu. Mēs nepiedāvāj…"
type textarea "To change size please use our return system. We don't offer size change in our w"
type textarea "Lai mainītu izmēru, lūdzu, izmantojiet mūsu atgriešanas sistēmu. Mēs nepiedāvāj…"
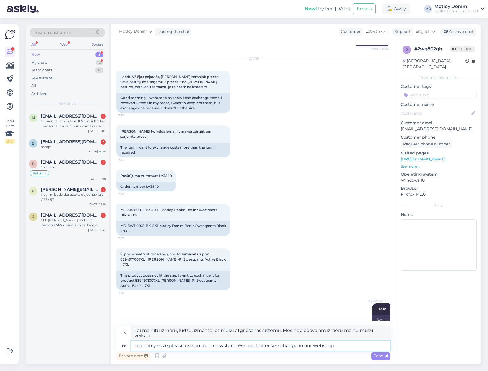
type textarea "To change size please use our return system. We don't offer size change in our …"
type textarea "Lai mainītu izmēru, lūdzu, izmantojiet mūsu atgriešanas sistēmu. Mūsu interneta…"
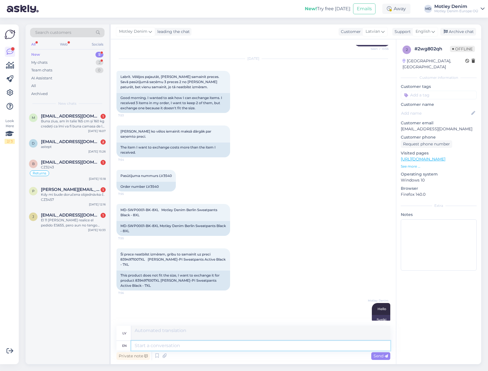
scroll to position [340, 0]
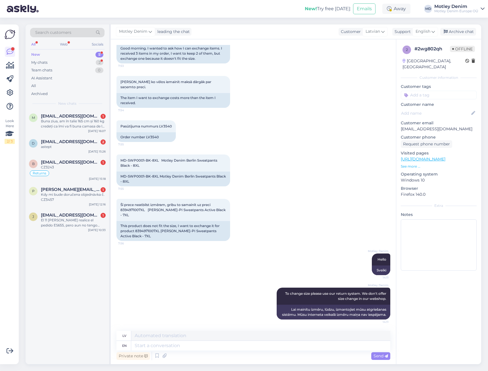
click at [446, 156] on link "https://www.motleydenim.lv/atgriezt/" at bounding box center [423, 158] width 45 height 5
click at [432, 91] on input at bounding box center [439, 95] width 76 height 9
type input "change"
click at [442, 129] on span "Change size" at bounding box center [439, 130] width 20 height 3
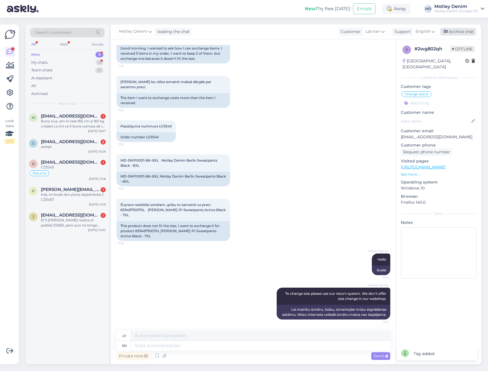
click at [465, 35] on div "Archive chat" at bounding box center [459, 32] width 36 height 8
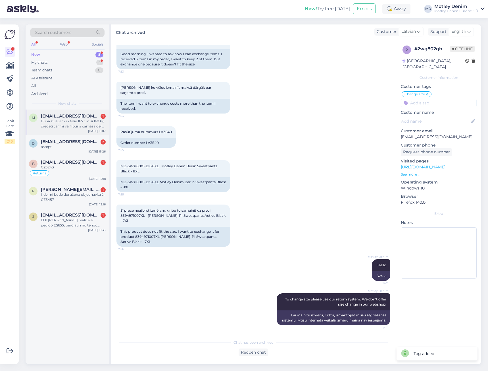
click at [77, 126] on div "Buna ziua, am în talie 165 cm și 160 kg credeți ca îmi va fi buna camasa de la …" at bounding box center [73, 124] width 65 height 10
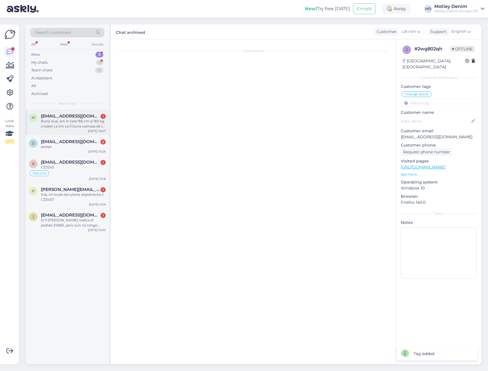
scroll to position [0, 0]
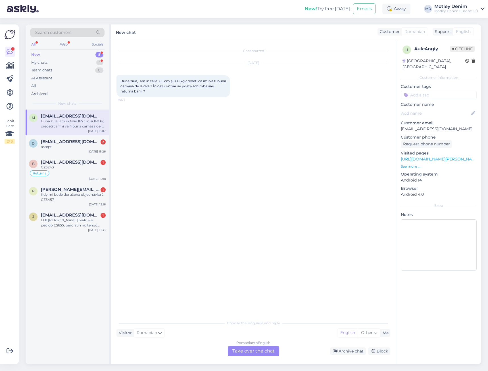
click at [257, 352] on div "Romanian to English Take over the chat" at bounding box center [253, 351] width 51 height 10
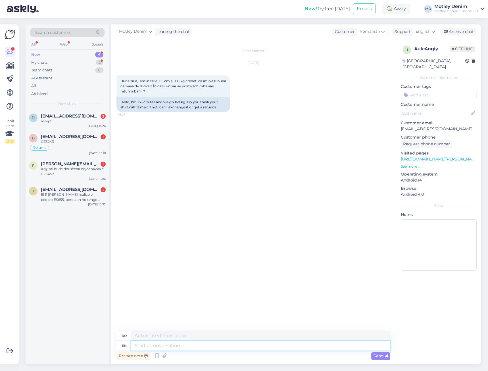
click at [223, 350] on textarea at bounding box center [260, 345] width 259 height 10
type textarea "Hello"
type textarea "Buna ziua"
type textarea "If th"
type textarea "Dacă"
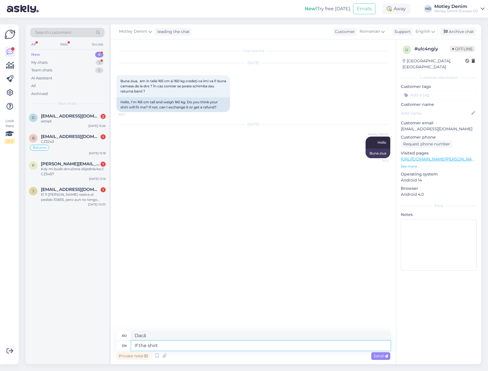
type textarea "If the shirt d"
type textarea "Dacă tricoul"
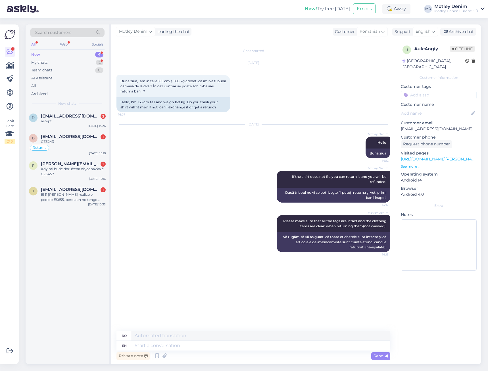
click at [460, 91] on input at bounding box center [439, 95] width 76 height 9
click at [434, 108] on span "Change size" at bounding box center [439, 109] width 20 height 3
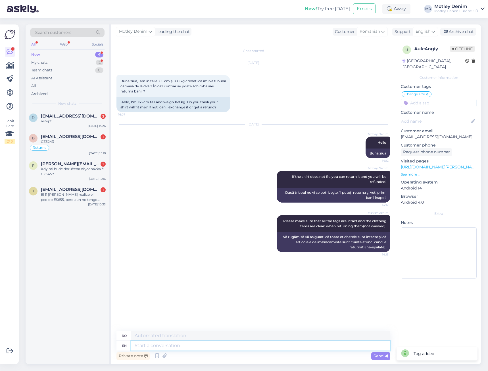
click at [304, 346] on textarea at bounding box center [260, 345] width 259 height 10
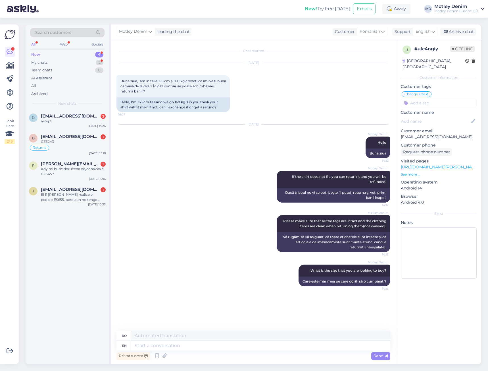
click at [460, 27] on div "Motley Denim leading the chat Customer Romanian Support English Archive chat" at bounding box center [296, 31] width 371 height 15
click at [458, 32] on div "Archive chat" at bounding box center [459, 32] width 36 height 8
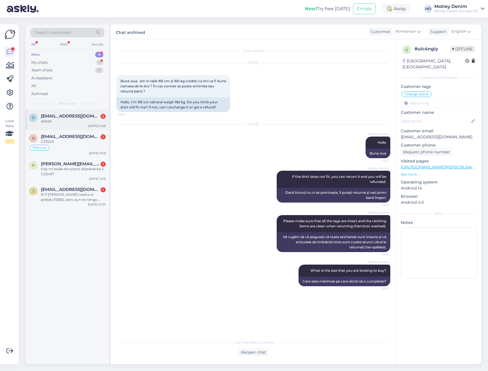
click at [58, 117] on span "[EMAIL_ADDRESS][DOMAIN_NAME]" at bounding box center [70, 115] width 59 height 5
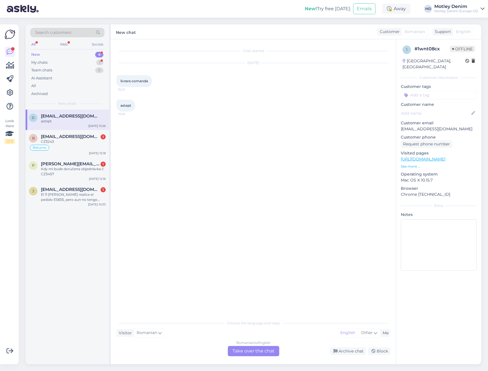
click at [258, 348] on div "Romanian to English Take over the chat" at bounding box center [253, 351] width 51 height 10
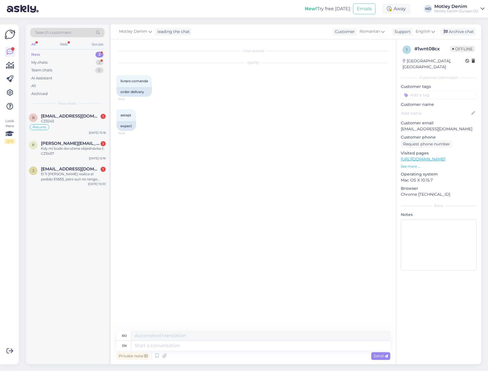
click at [403, 126] on p "[EMAIL_ADDRESS][DOMAIN_NAME]" at bounding box center [439, 129] width 76 height 6
drag, startPoint x: 403, startPoint y: 123, endPoint x: 443, endPoint y: 124, distance: 40.1
click at [443, 126] on p "[EMAIL_ADDRESS][DOMAIN_NAME]" at bounding box center [439, 129] width 76 height 6
copy p "[EMAIL_ADDRESS][DOMAIN_NAME]"
click at [84, 35] on div "Search customers" at bounding box center [67, 32] width 74 height 9
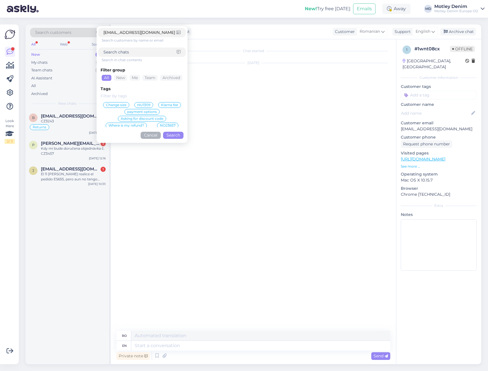
click at [167, 137] on button "Search" at bounding box center [173, 135] width 20 height 7
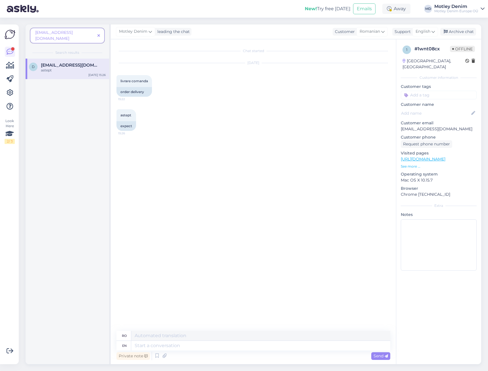
click at [101, 33] on span at bounding box center [98, 36] width 7 height 6
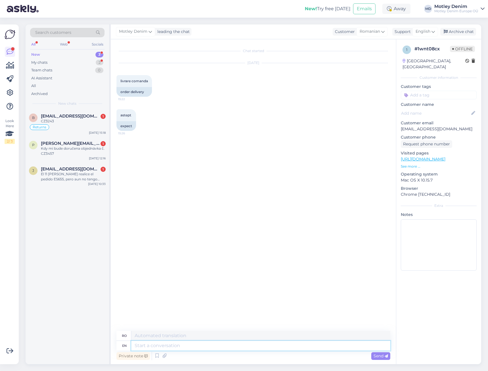
click at [242, 348] on textarea at bounding box center [260, 345] width 259 height 10
click at [465, 32] on div "Archive chat" at bounding box center [459, 32] width 36 height 8
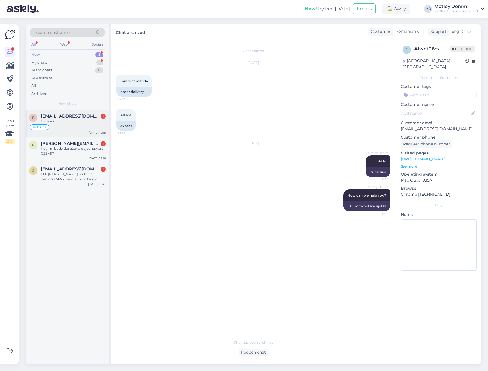
click at [58, 113] on div "b bibaczek@seznam.cz 1 CZ3243 Returns Aug 21 15:18" at bounding box center [68, 122] width 84 height 27
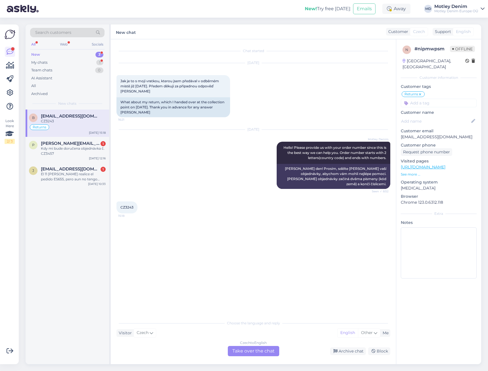
click at [126, 205] on span "CZ3243" at bounding box center [127, 207] width 13 height 4
copy div "CZ3243 15:18"
click at [257, 354] on div "Czech to English Take over the chat" at bounding box center [253, 351] width 51 height 10
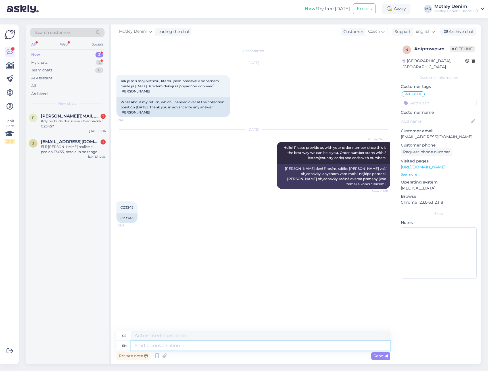
click at [257, 348] on textarea at bounding box center [260, 345] width 259 height 10
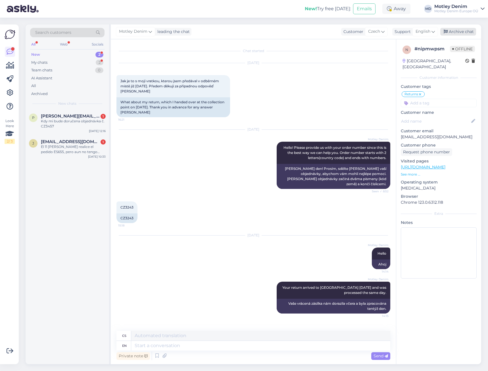
click at [454, 33] on div "Archive chat" at bounding box center [459, 32] width 36 height 8
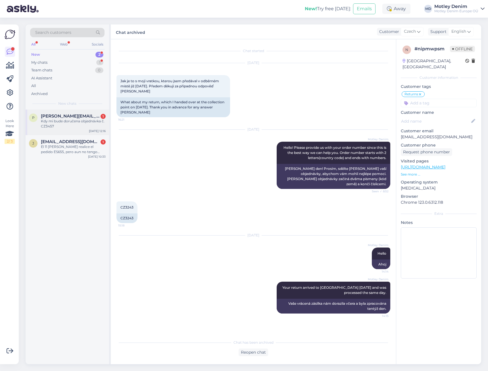
click at [74, 123] on div "Kdy mi bude doručena objednávka č. CZ3457" at bounding box center [73, 124] width 65 height 10
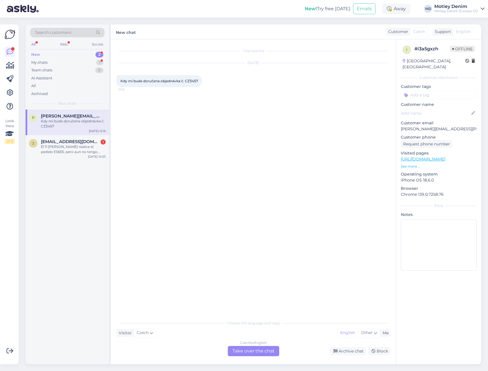
click at [257, 355] on div "Czech to English Take over the chat" at bounding box center [253, 351] width 51 height 10
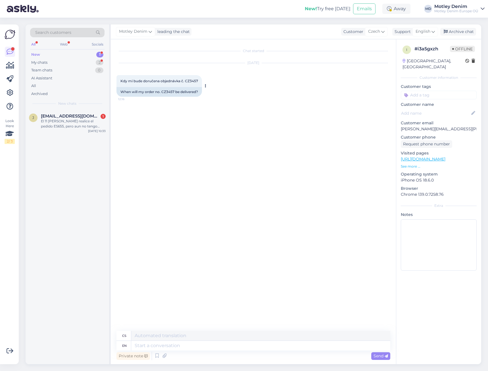
click at [167, 92] on div "When will my order no. CZ3457 be delivered?" at bounding box center [160, 92] width 86 height 10
copy div "CZ3457"
click at [335, 124] on div "Chat started Aug 21 2025 Kdy mi bude doručena objednávka č. CZ3457 12:16 When w…" at bounding box center [256, 185] width 279 height 281
click at [230, 345] on textarea at bounding box center [260, 345] width 259 height 10
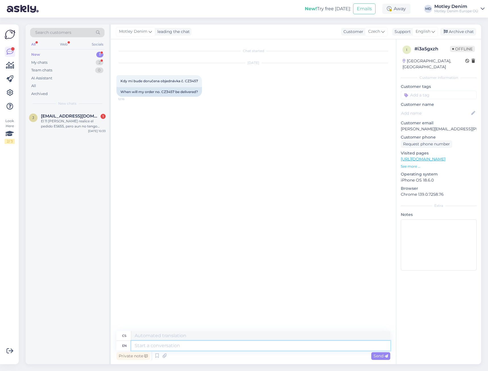
click at [227, 350] on textarea at bounding box center [260, 345] width 259 height 10
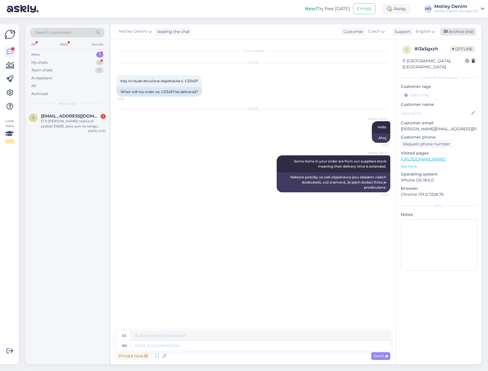
click at [464, 34] on div "Archive chat" at bounding box center [459, 32] width 36 height 8
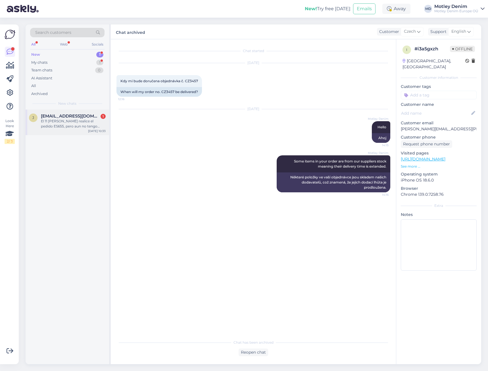
click at [57, 124] on div "El 11 [PERSON_NAME] realice el pedido ES655, pero aun no tengo confirmación de …" at bounding box center [73, 124] width 65 height 10
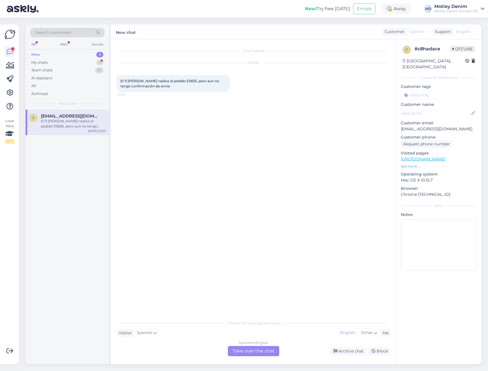
click at [240, 351] on div "Spanish to English Take over the chat" at bounding box center [253, 351] width 51 height 10
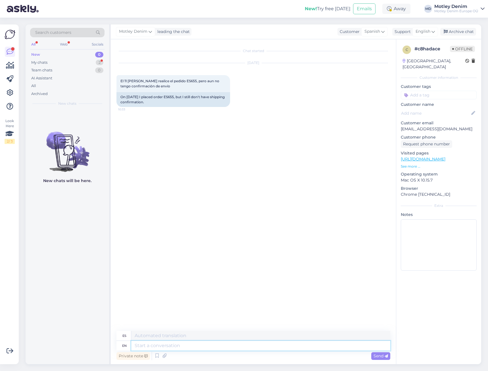
click at [180, 345] on textarea at bounding box center [260, 345] width 259 height 10
click at [175, 99] on div "On August 11th I placed order ES655, but I still don't have shipping confirmati…" at bounding box center [174, 99] width 114 height 15
copy div "ES655"
click at [236, 154] on div "Chat started Aug 21 2025 El 11 de agosto realice el pedido ES655, pero aun no t…" at bounding box center [256, 185] width 279 height 281
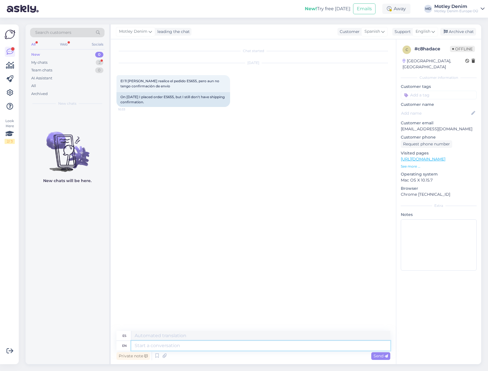
click at [273, 345] on textarea at bounding box center [260, 345] width 259 height 10
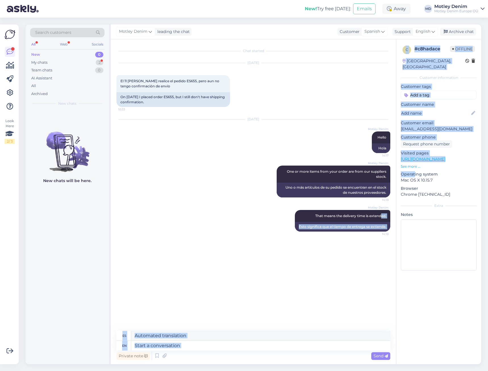
click at [418, 158] on div "Chat started Aug 21 2025 El 11 de agosto realice el pedido ES655, pero aun no t…" at bounding box center [296, 201] width 371 height 325
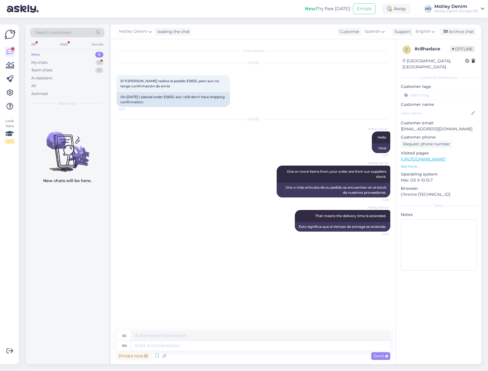
click at [360, 112] on div "Aug 21 2025 El 11 de agosto realice el pedido ES655, pero aun no tengo confirma…" at bounding box center [254, 85] width 274 height 56
click at [294, 344] on textarea at bounding box center [260, 345] width 259 height 10
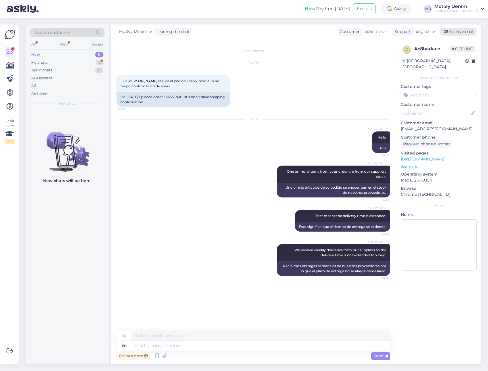
click at [461, 32] on div "Archive chat" at bounding box center [459, 32] width 36 height 8
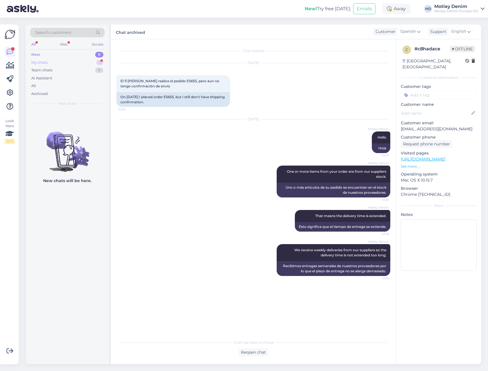
click at [47, 64] on div "My chats" at bounding box center [39, 63] width 16 height 6
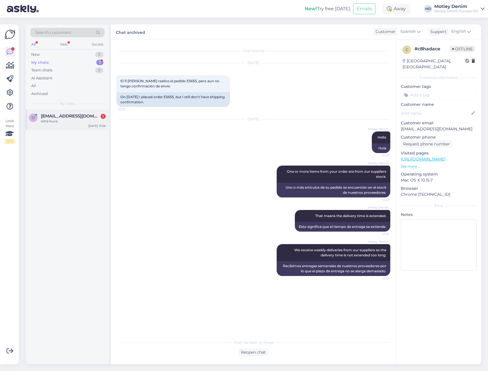
click at [88, 127] on div "o oh7gkc@gmail.com 1 siinä kuva Aug 22 13:56" at bounding box center [68, 119] width 84 height 20
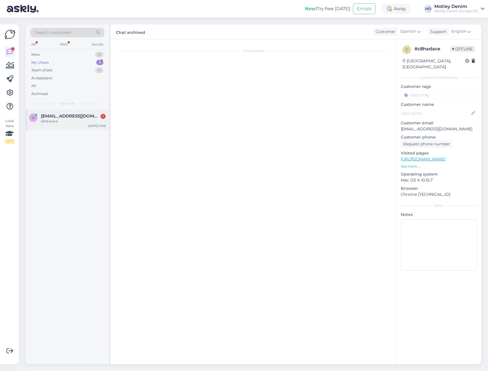
scroll to position [178, 0]
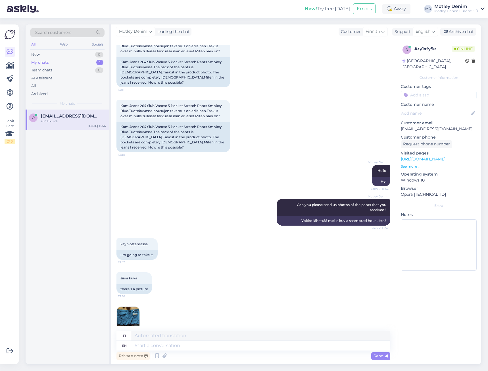
click at [127, 311] on img at bounding box center [128, 317] width 23 height 23
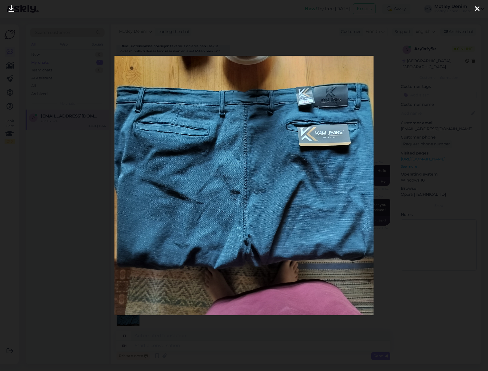
click at [432, 98] on div at bounding box center [244, 185] width 488 height 371
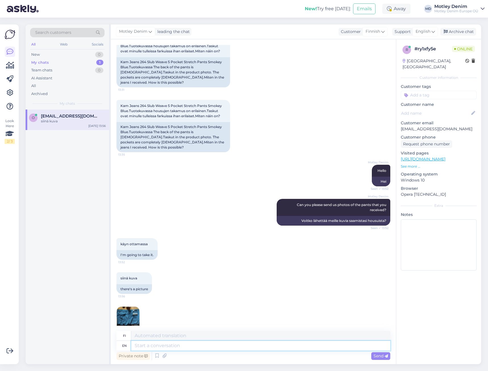
click at [164, 346] on textarea at bounding box center [260, 345] width 259 height 10
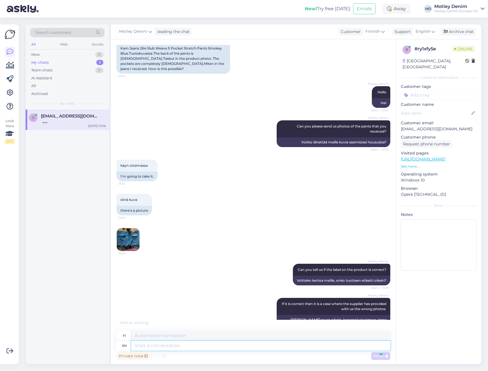
scroll to position [301, 0]
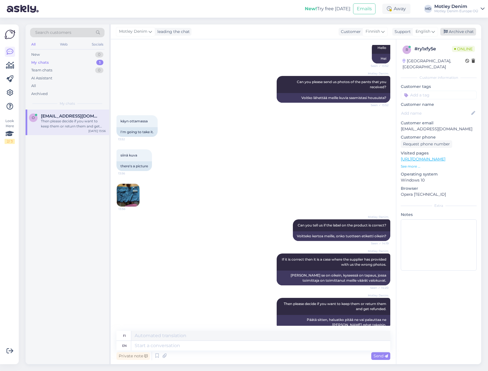
click at [473, 30] on div "Archive chat" at bounding box center [459, 32] width 36 height 8
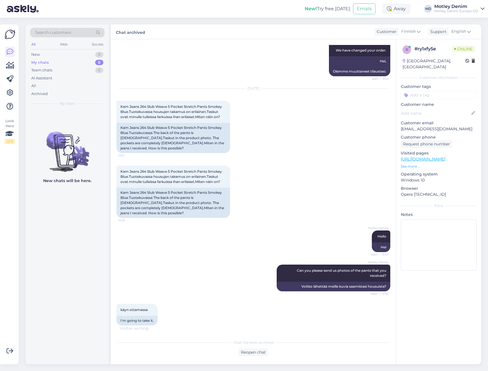
scroll to position [199, 0]
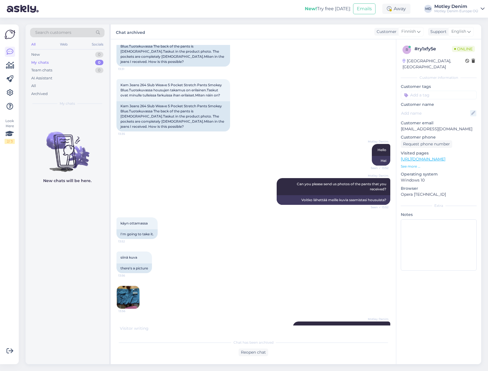
click at [475, 110] on icon at bounding box center [473, 113] width 6 height 6
